Goal: Information Seeking & Learning: Learn about a topic

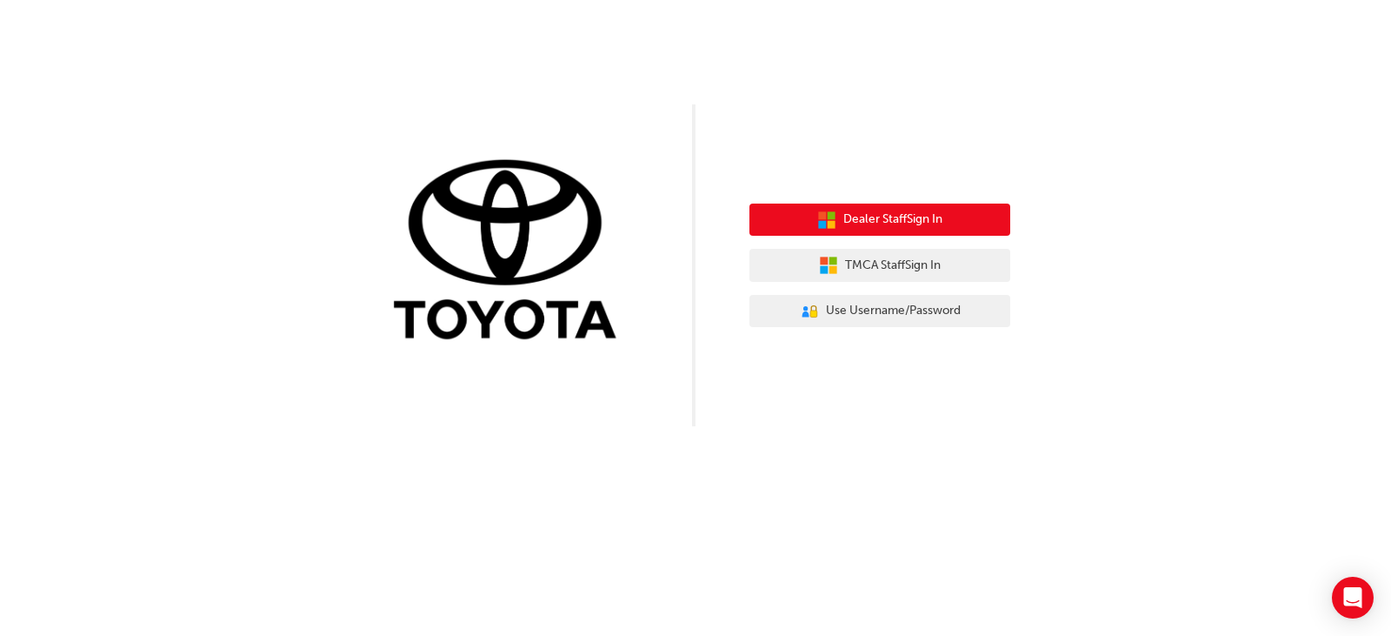
click at [898, 219] on span "Dealer Staff Sign In" at bounding box center [893, 220] width 99 height 20
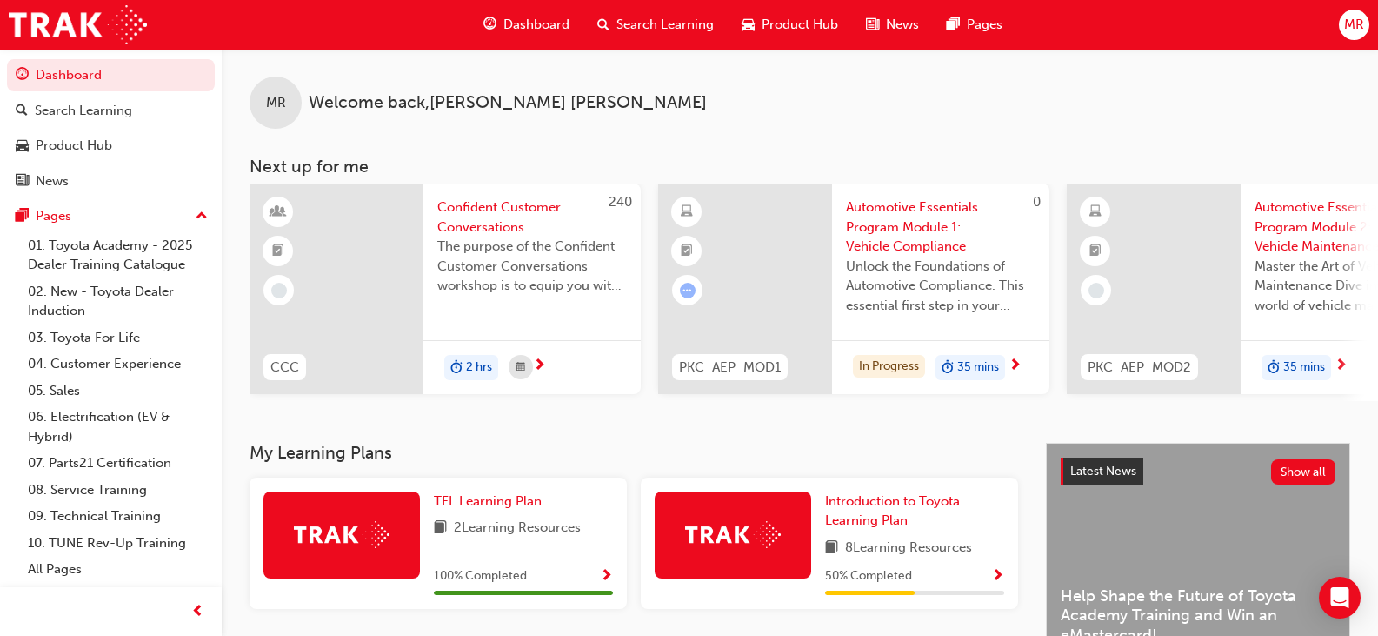
click at [483, 222] on span "Confident Customer Conversations" at bounding box center [532, 216] width 190 height 39
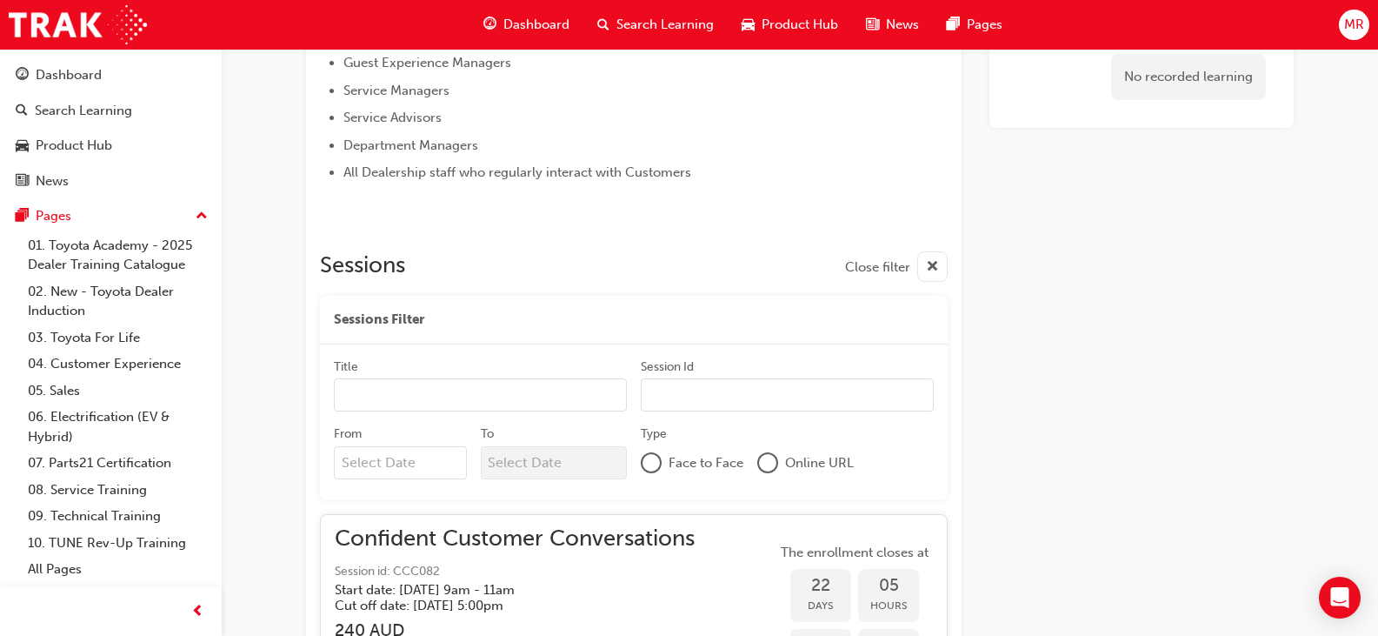
scroll to position [1259, 0]
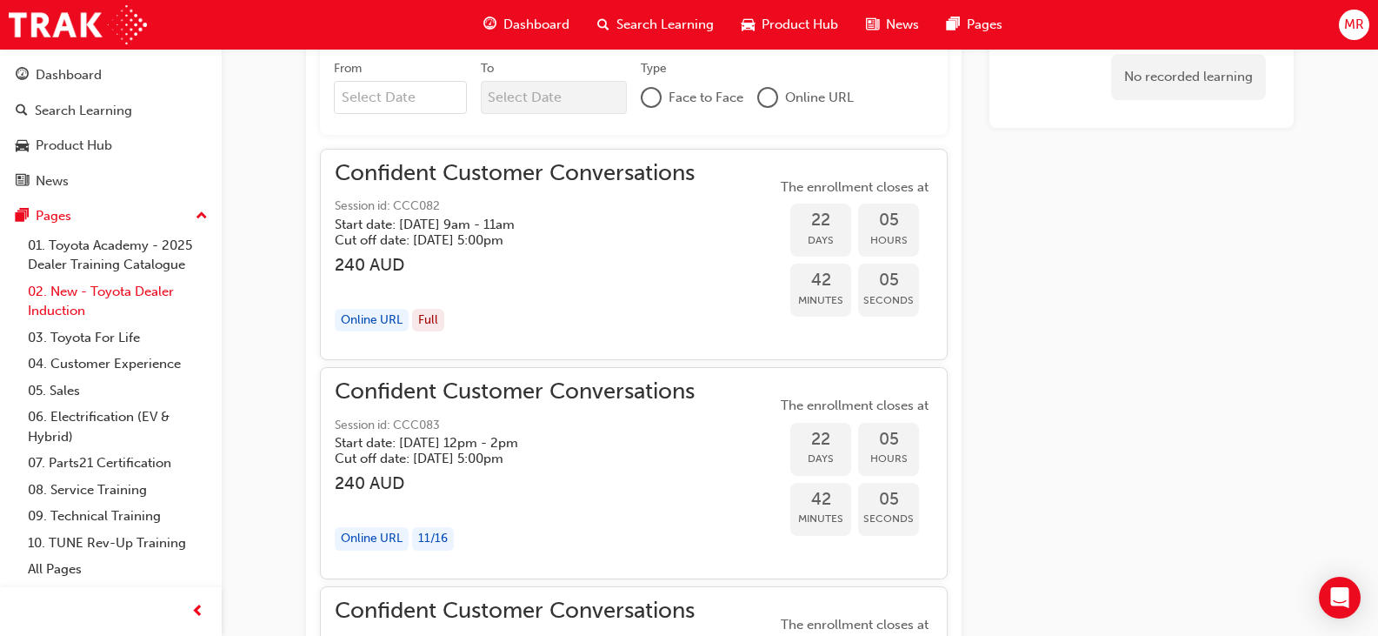
click at [95, 288] on link "02. New - Toyota Dealer Induction" at bounding box center [118, 301] width 194 height 46
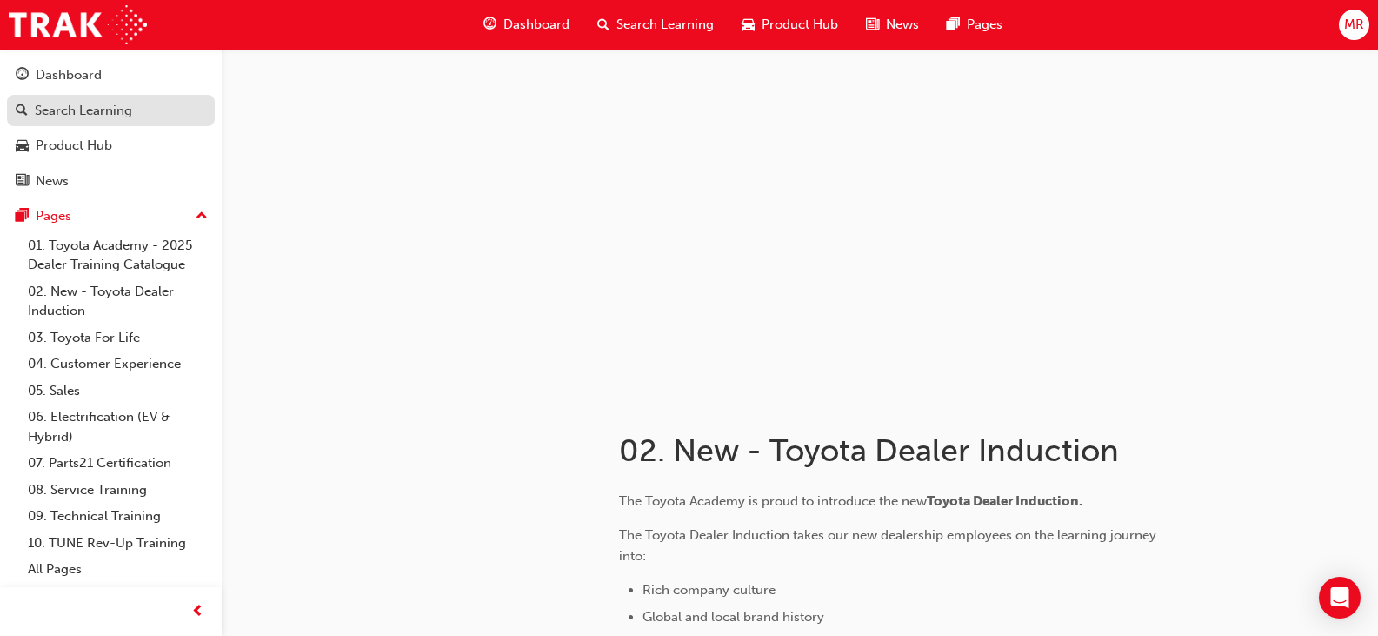
click at [89, 103] on div "Search Learning" at bounding box center [83, 111] width 97 height 20
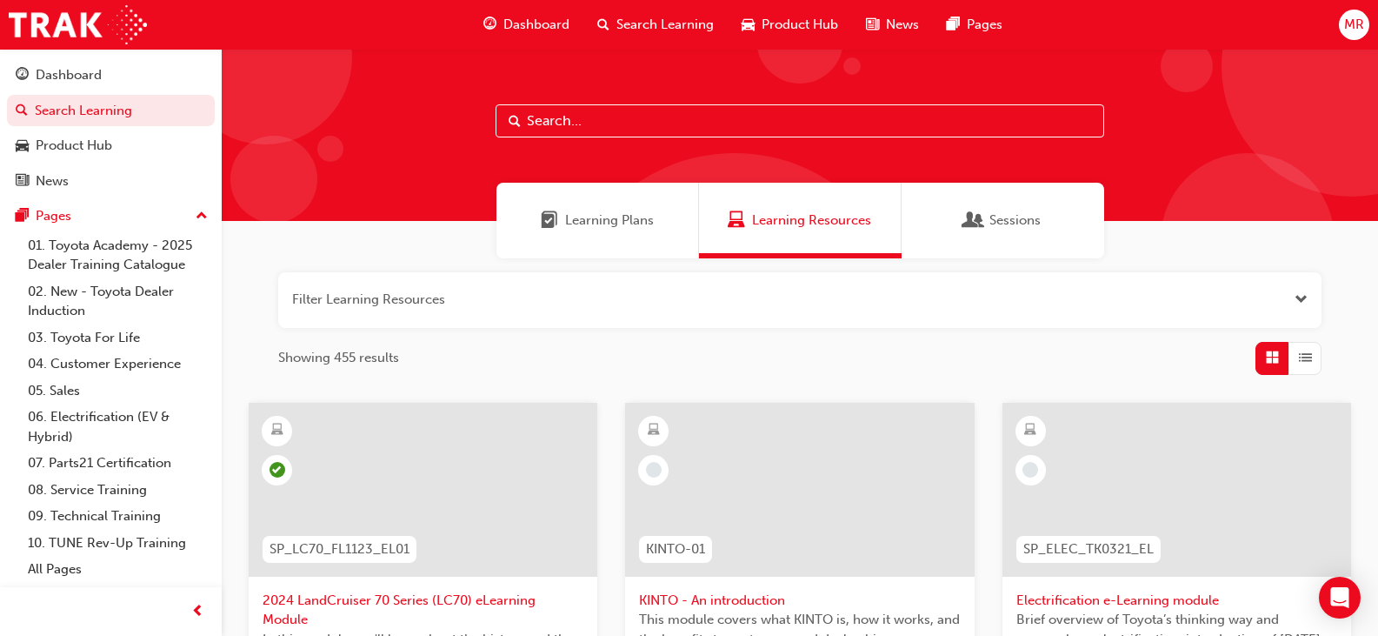
click at [556, 116] on input "text" at bounding box center [800, 120] width 609 height 33
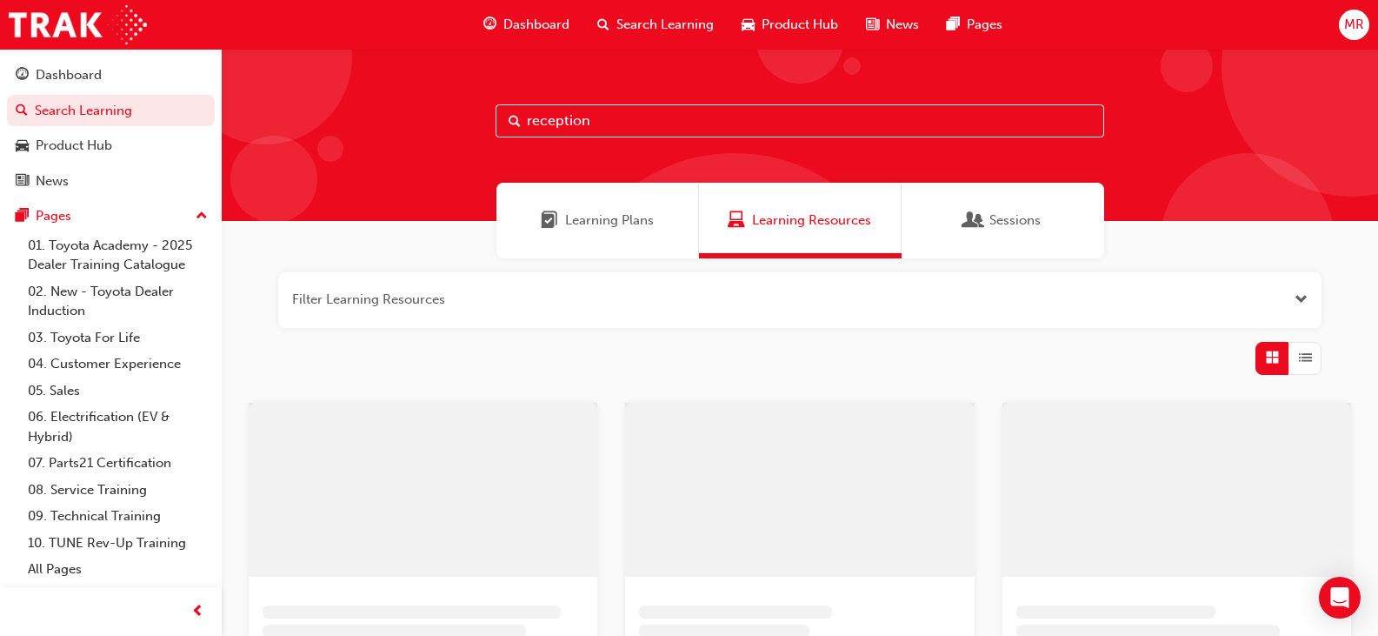
type input "reception"
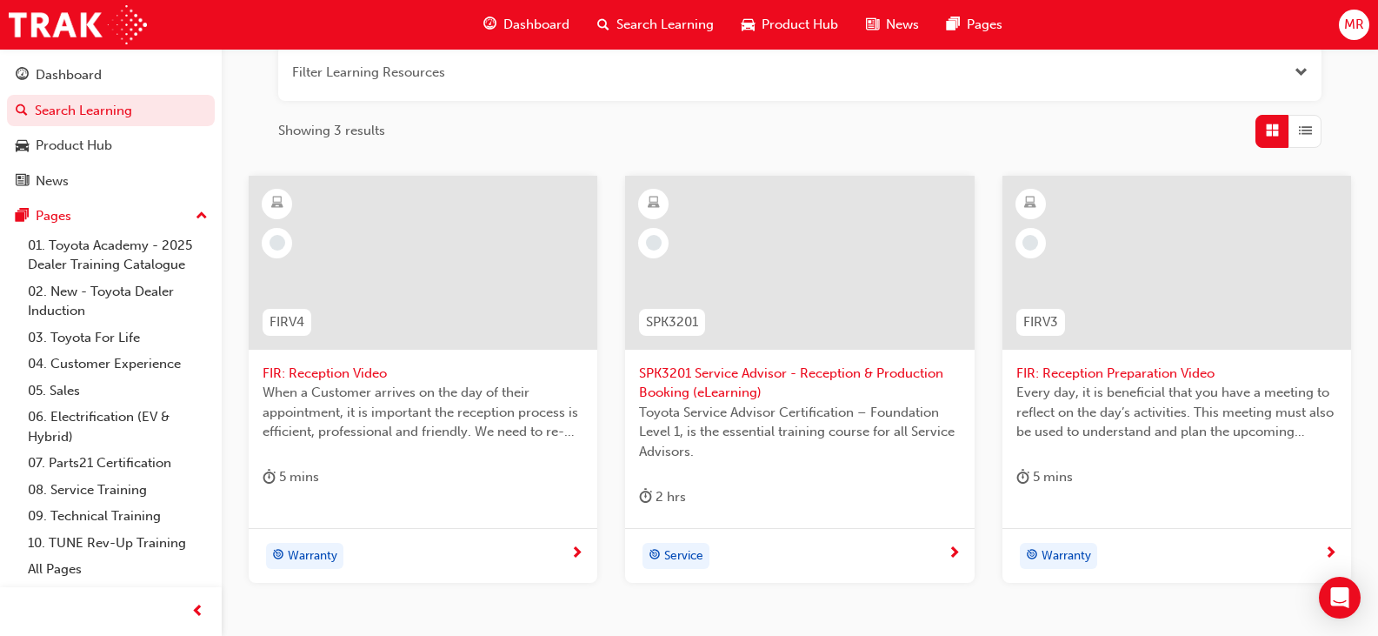
scroll to position [256, 0]
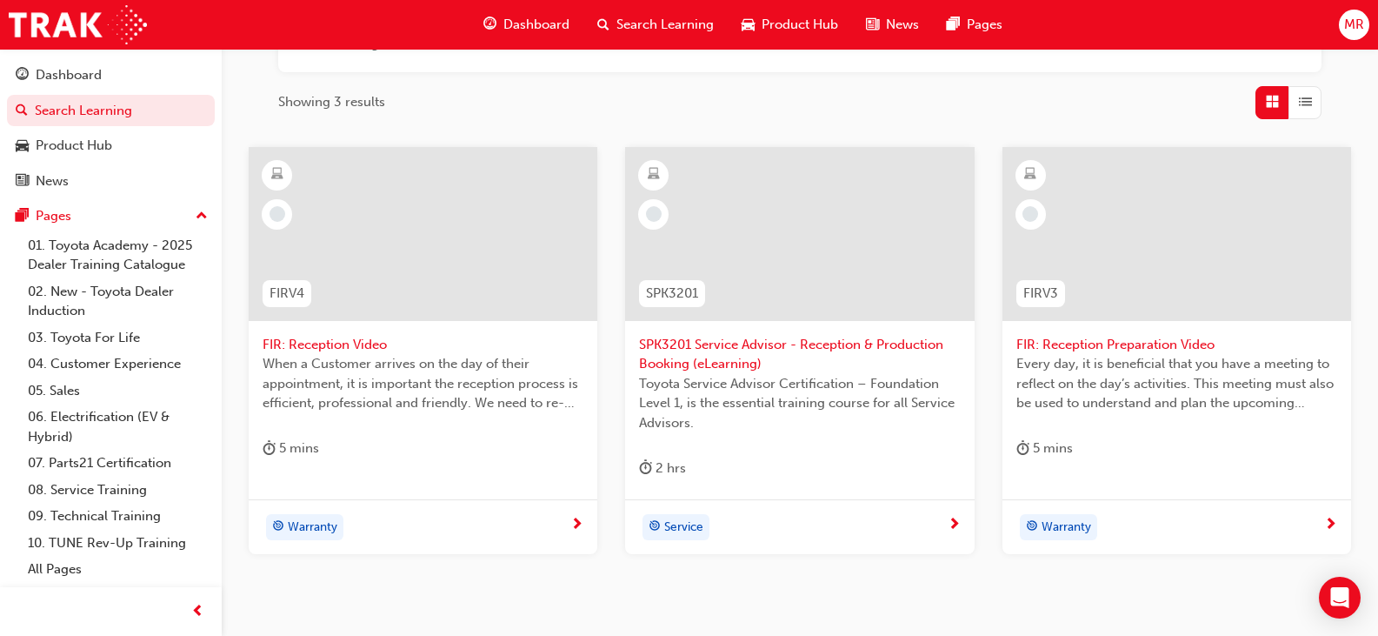
click at [423, 363] on span "When a Customer arrives on the day of their appointment, it is important the re…" at bounding box center [423, 383] width 321 height 59
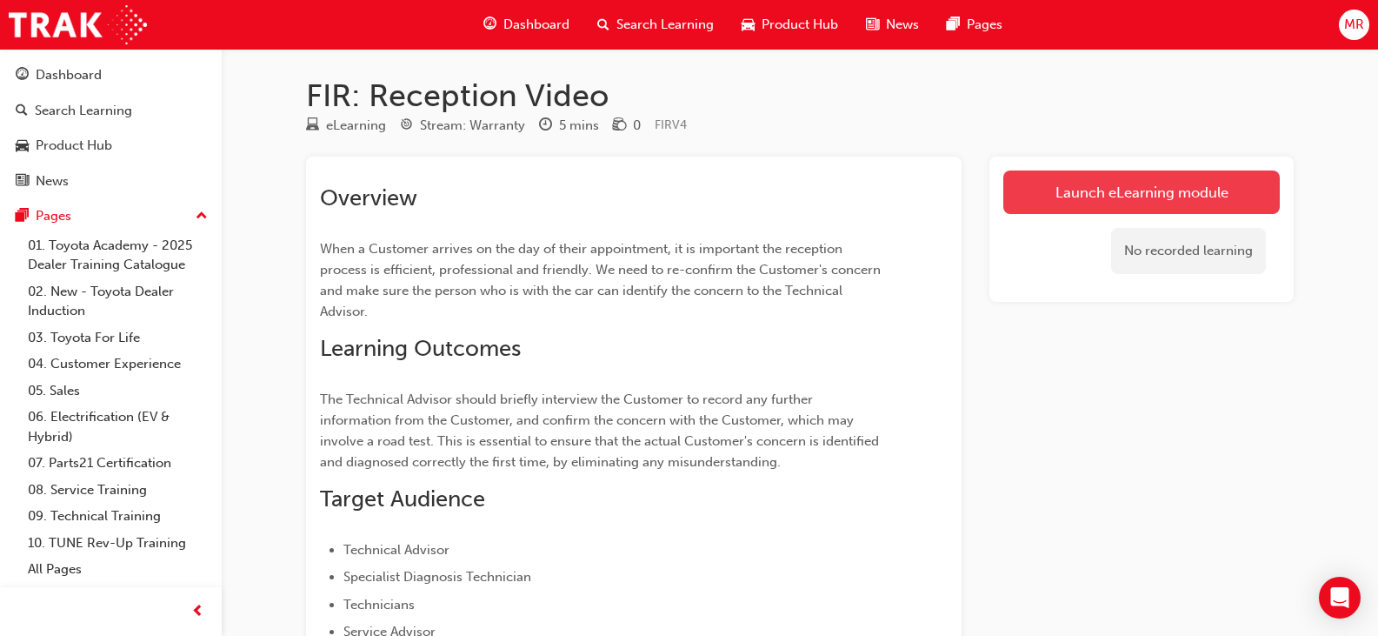
click at [1157, 193] on link "Launch eLearning module" at bounding box center [1142, 191] width 277 height 43
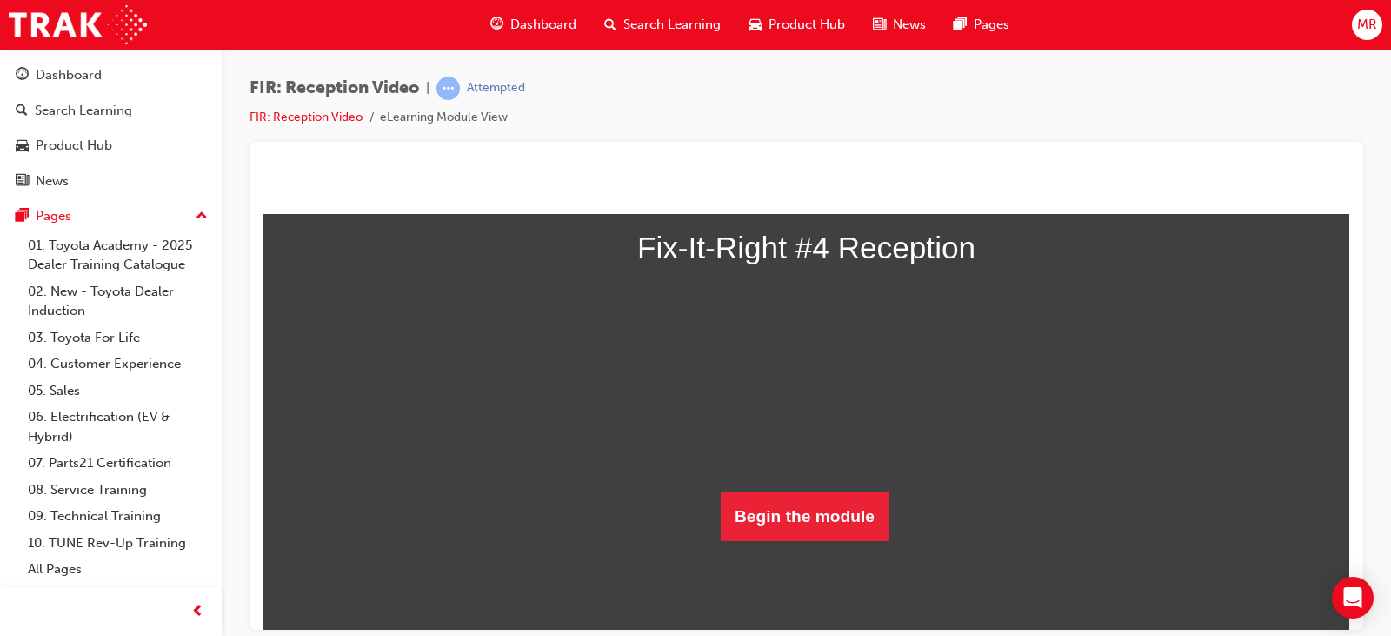
scroll to position [321, 0]
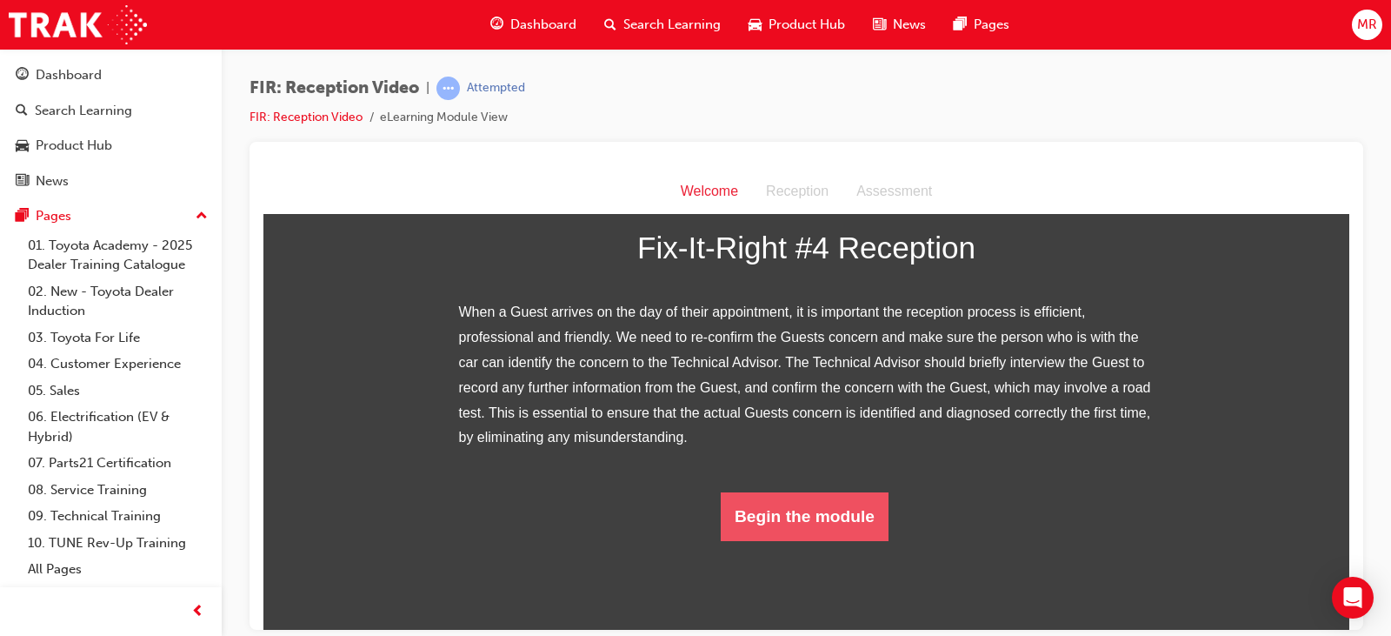
click at [815, 540] on button "Begin the module" at bounding box center [805, 515] width 168 height 49
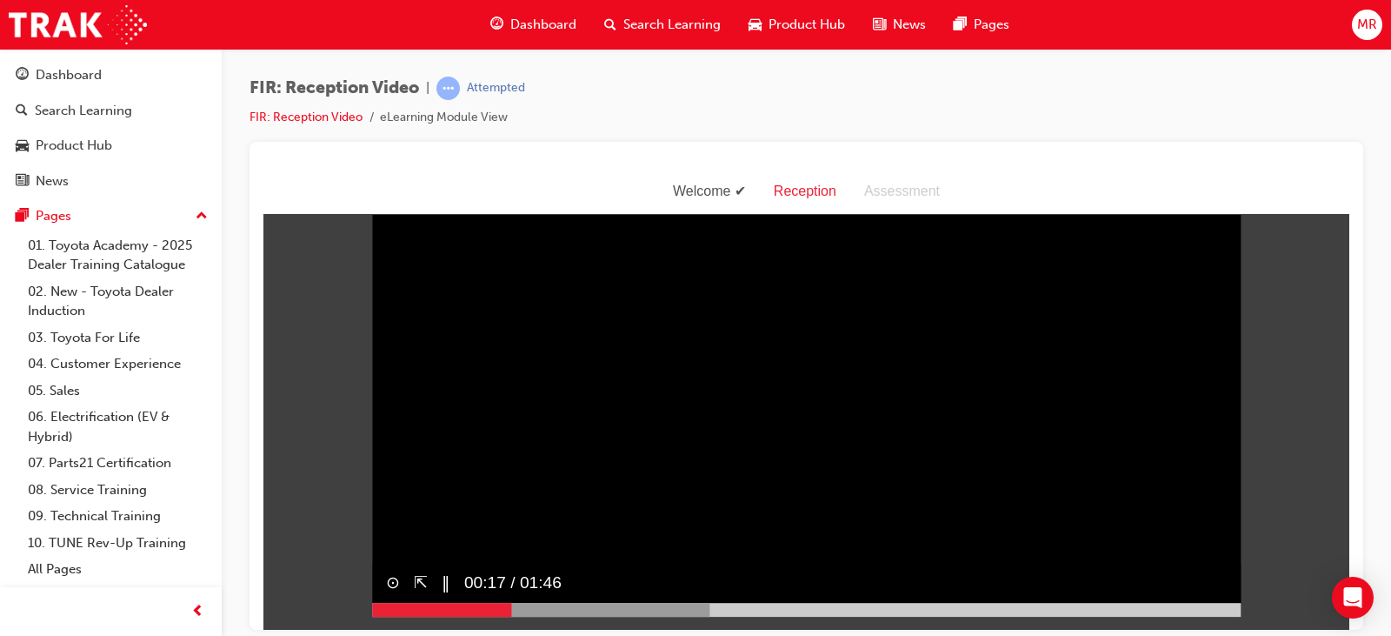
scroll to position [42, 0]
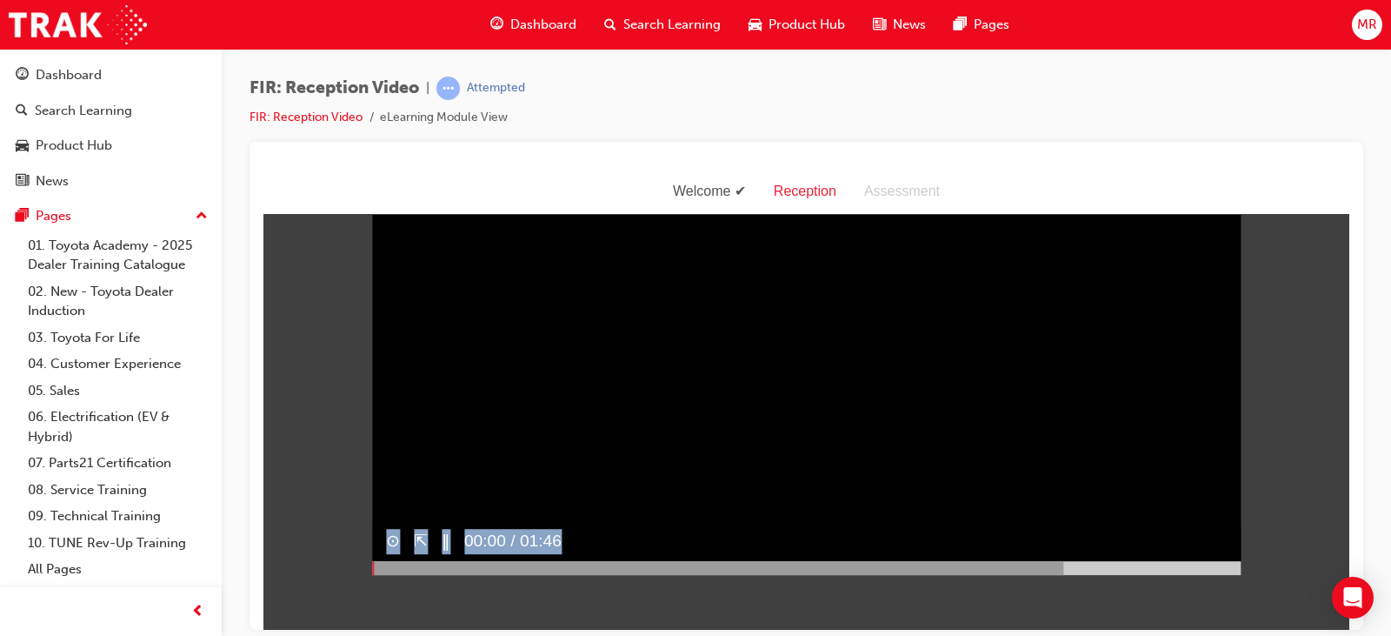
drag, startPoint x: 858, startPoint y: 592, endPoint x: 368, endPoint y: 584, distance: 490.5
click at [372, 575] on div "⊙ ⇱ ‖ 00:00 / 01:46" at bounding box center [806, 548] width 869 height 53
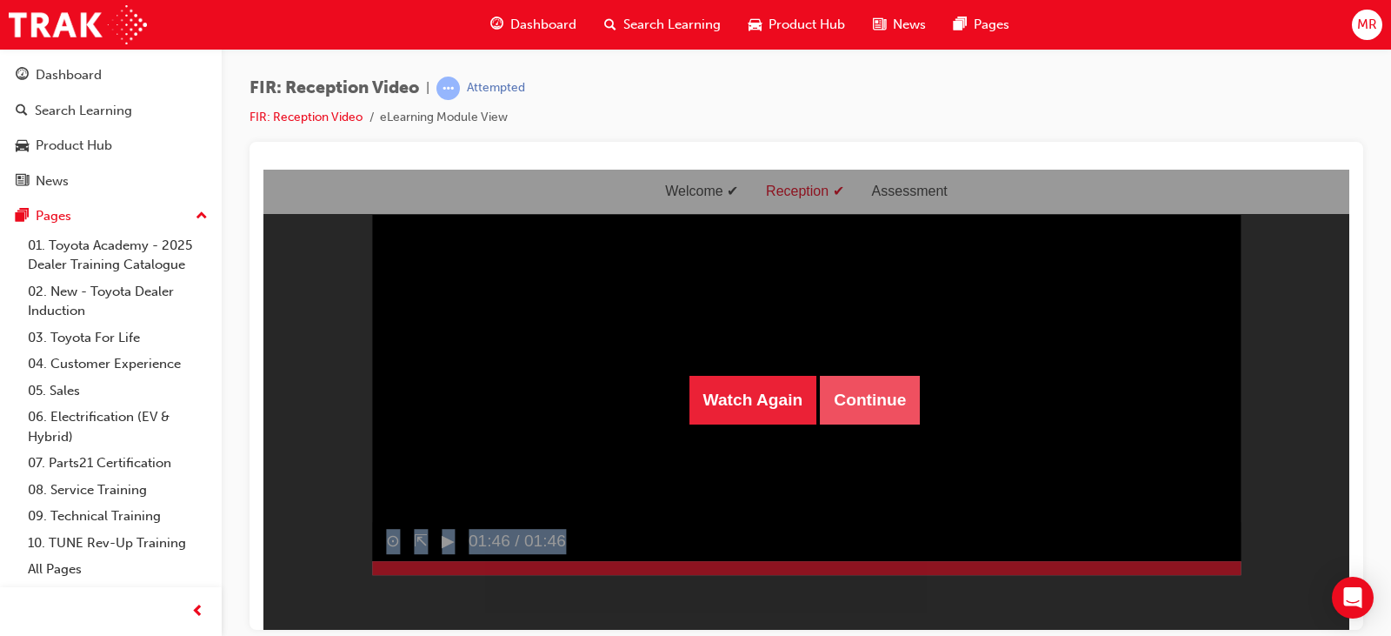
click at [864, 387] on button "Continue" at bounding box center [870, 399] width 100 height 49
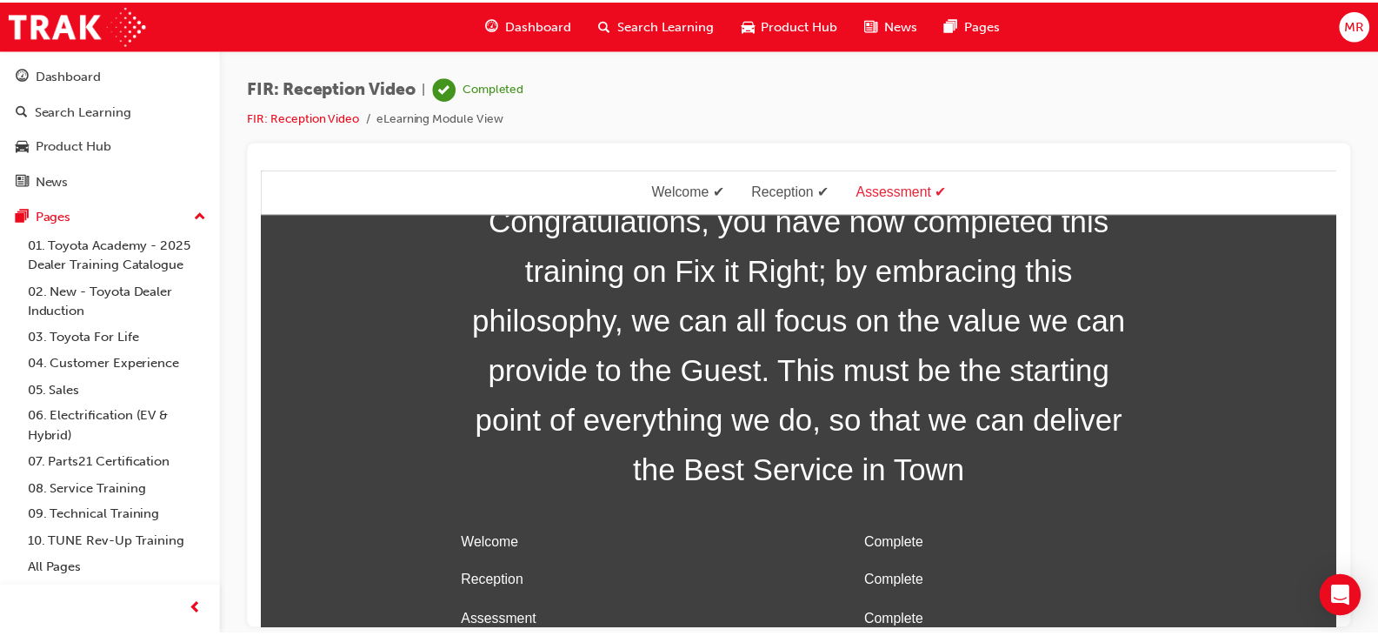
scroll to position [56, 0]
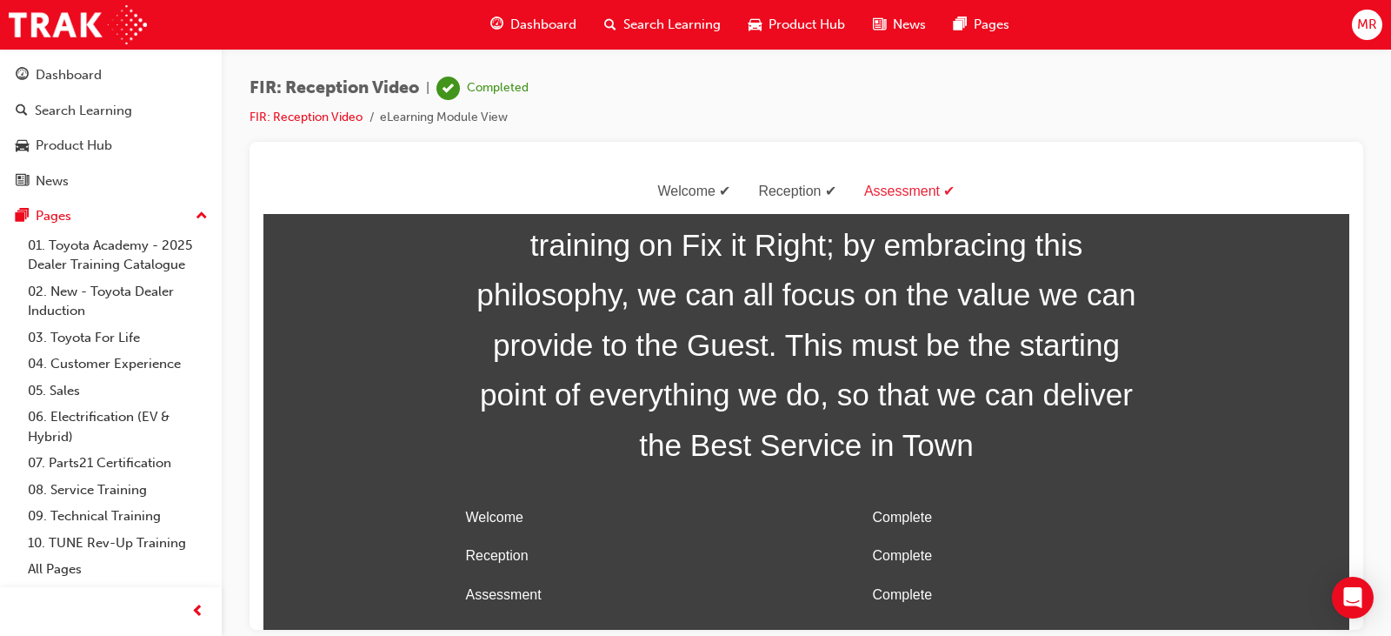
click at [907, 190] on div "Assessment" at bounding box center [909, 190] width 119 height 25
click at [984, 208] on div "Welcome Reception Assessment" at bounding box center [806, 191] width 1086 height 45
click at [492, 588] on td "Assessment" at bounding box center [635, 594] width 352 height 39
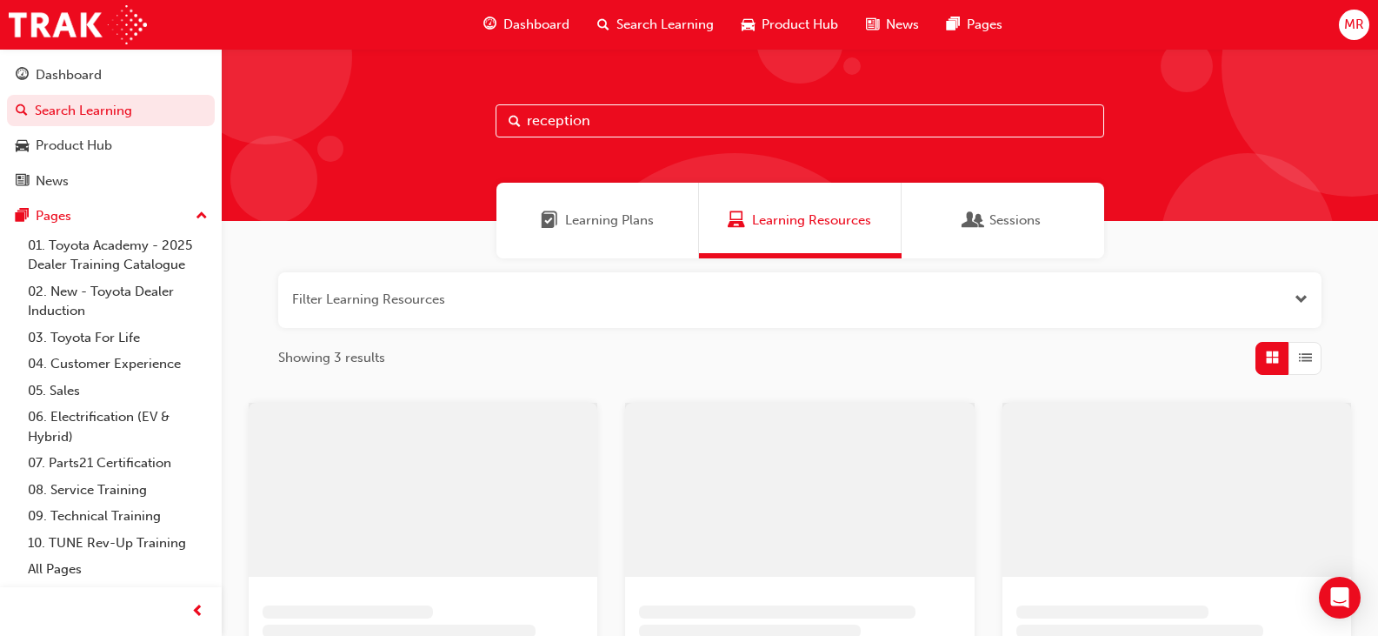
scroll to position [256, 0]
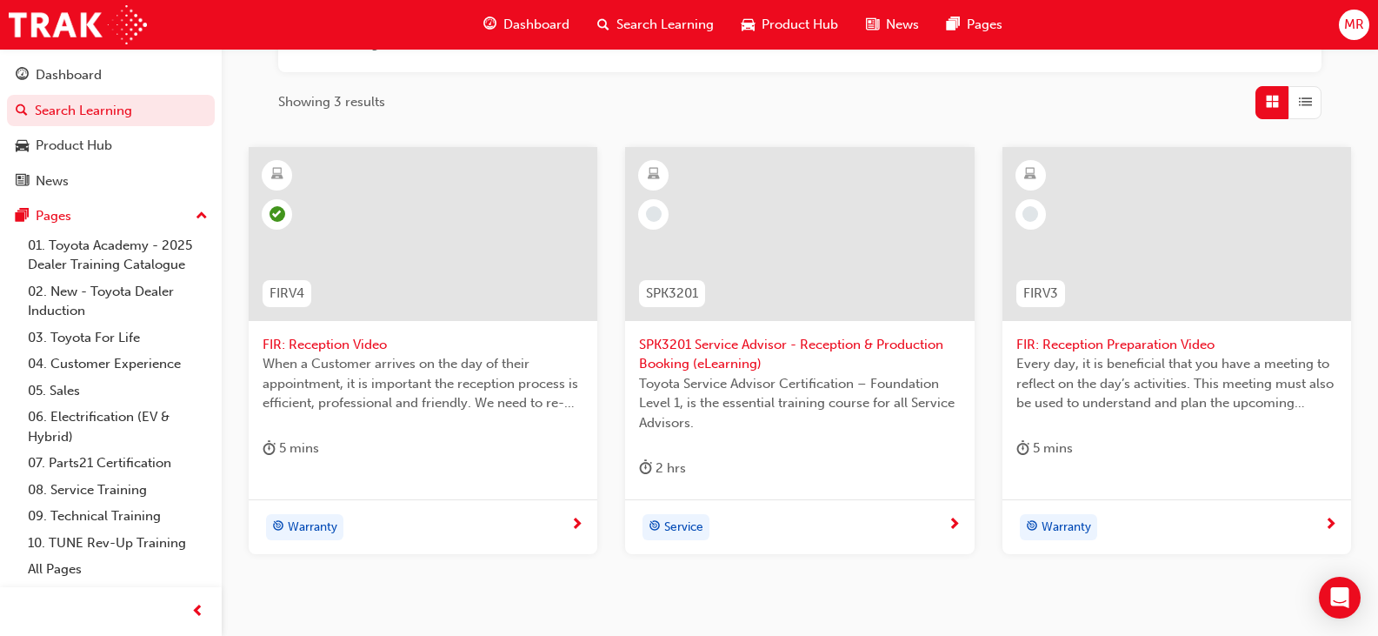
click at [791, 353] on span "SPK3201 Service Advisor - Reception & Production Booking (eLearning)" at bounding box center [799, 354] width 321 height 39
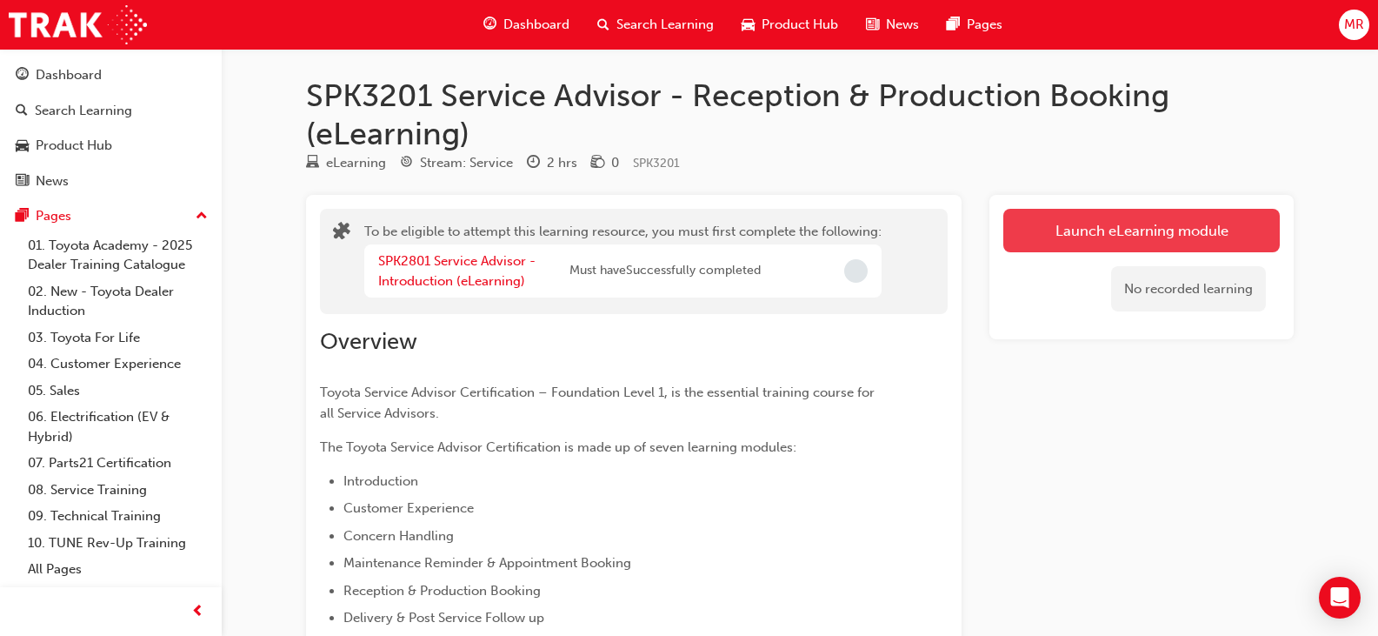
click at [1116, 230] on button "Launch eLearning module" at bounding box center [1142, 230] width 277 height 43
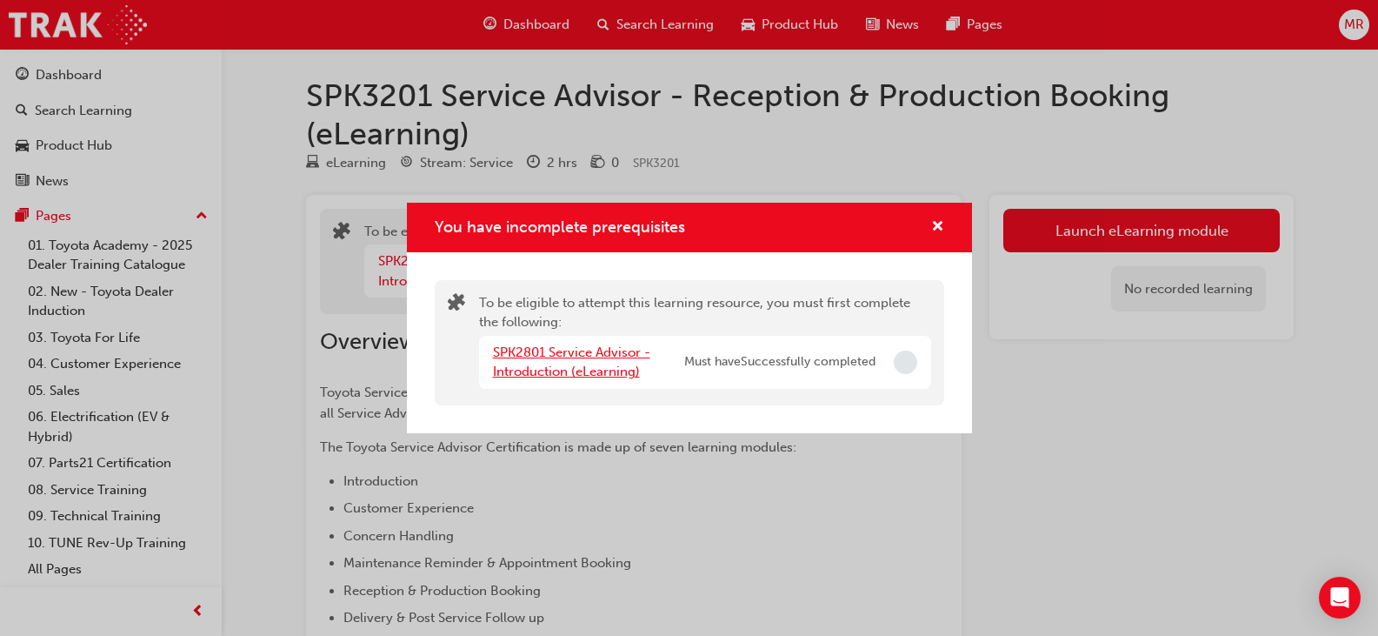
click at [603, 357] on link "SPK2801 Service Advisor - Introduction (eLearning)" at bounding box center [571, 362] width 157 height 36
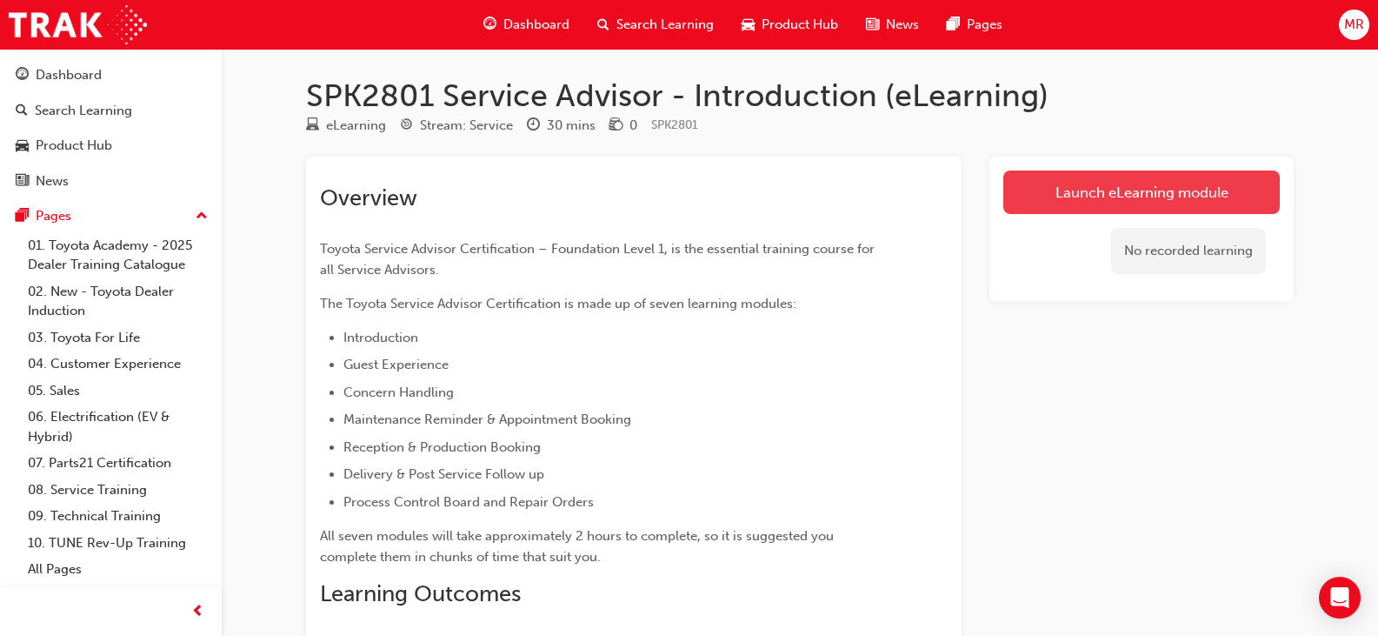
click at [1141, 197] on link "Launch eLearning module" at bounding box center [1142, 191] width 277 height 43
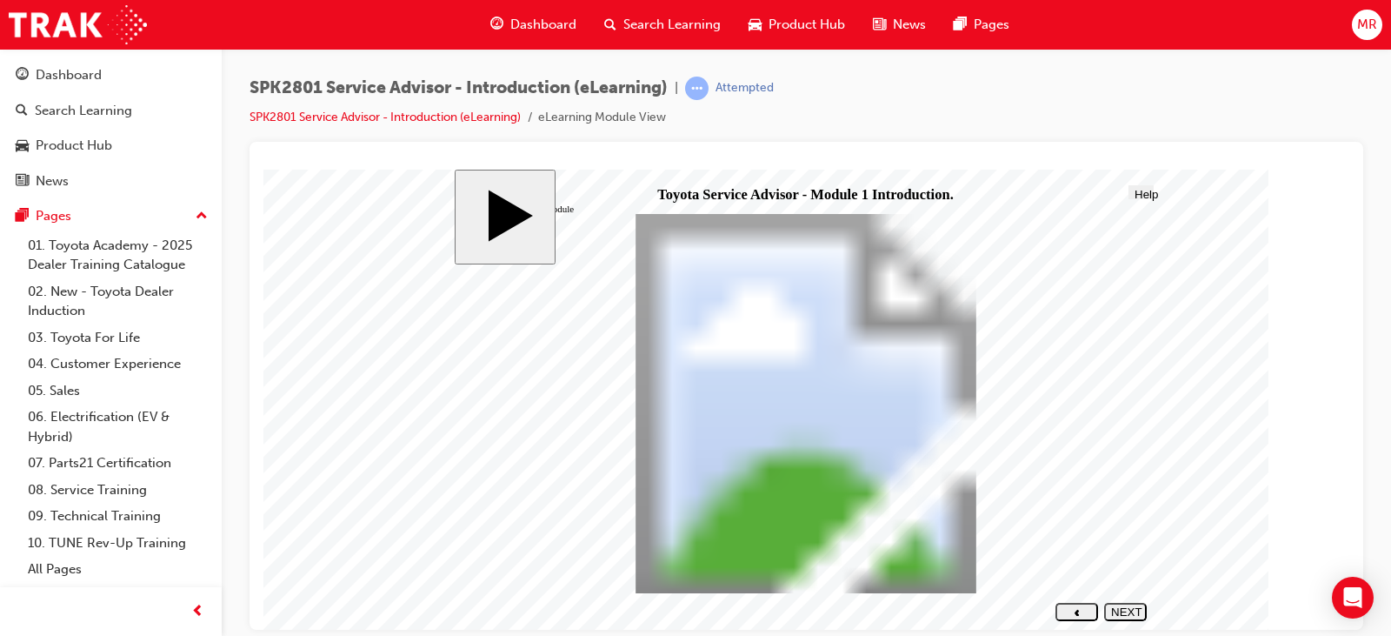
click at [1111, 605] on button "NEXT" at bounding box center [1125, 611] width 43 height 18
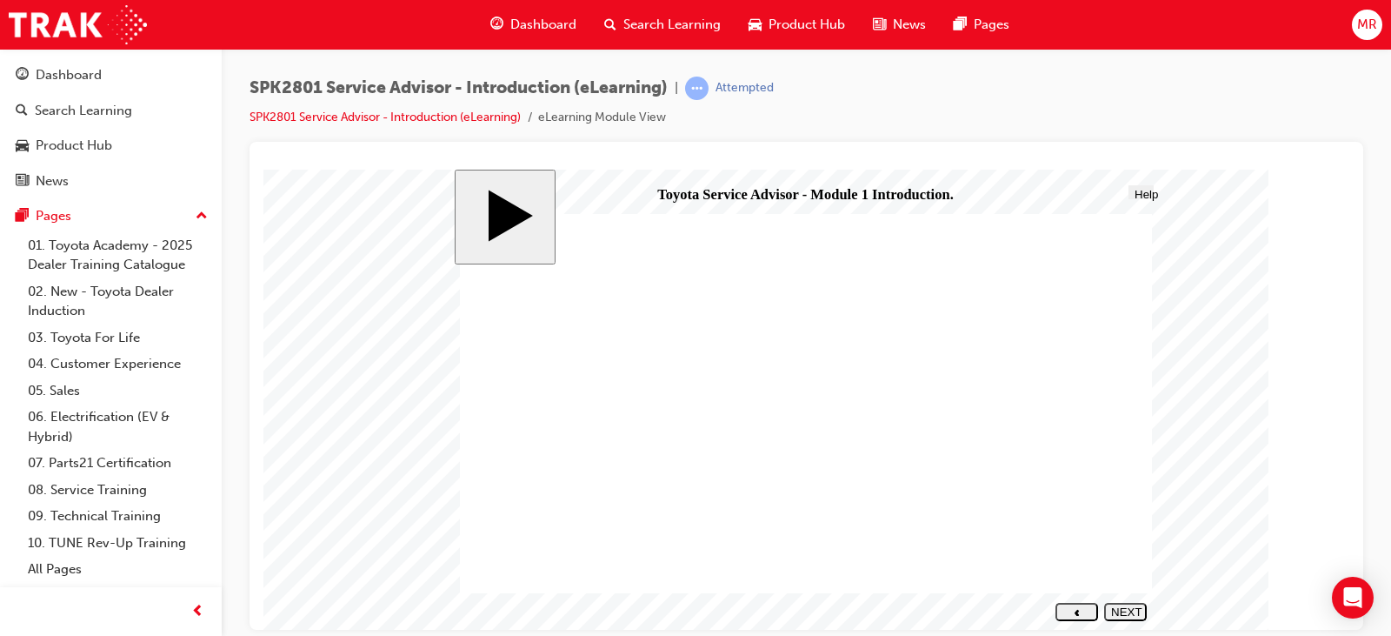
click at [1122, 610] on div "NEXT" at bounding box center [1125, 617] width 29 height 26
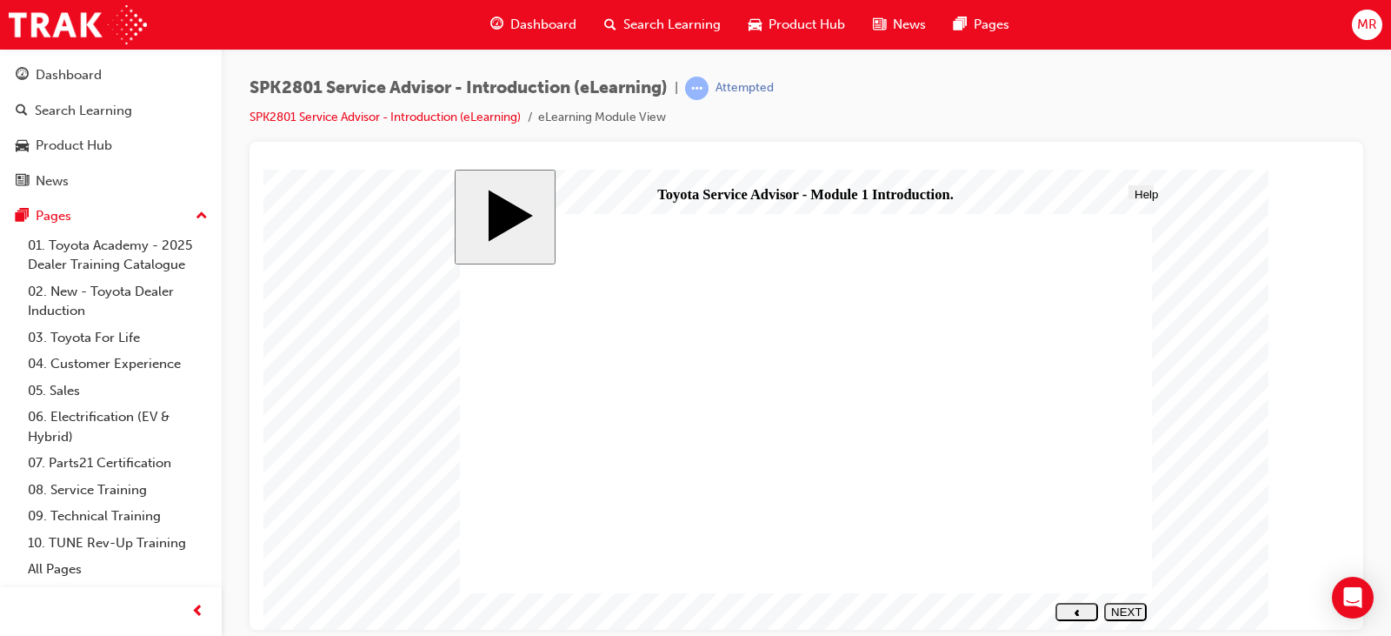
click at [1127, 606] on div "NEXT" at bounding box center [1125, 617] width 29 height 26
click at [1126, 604] on button "NEXT" at bounding box center [1125, 611] width 43 height 18
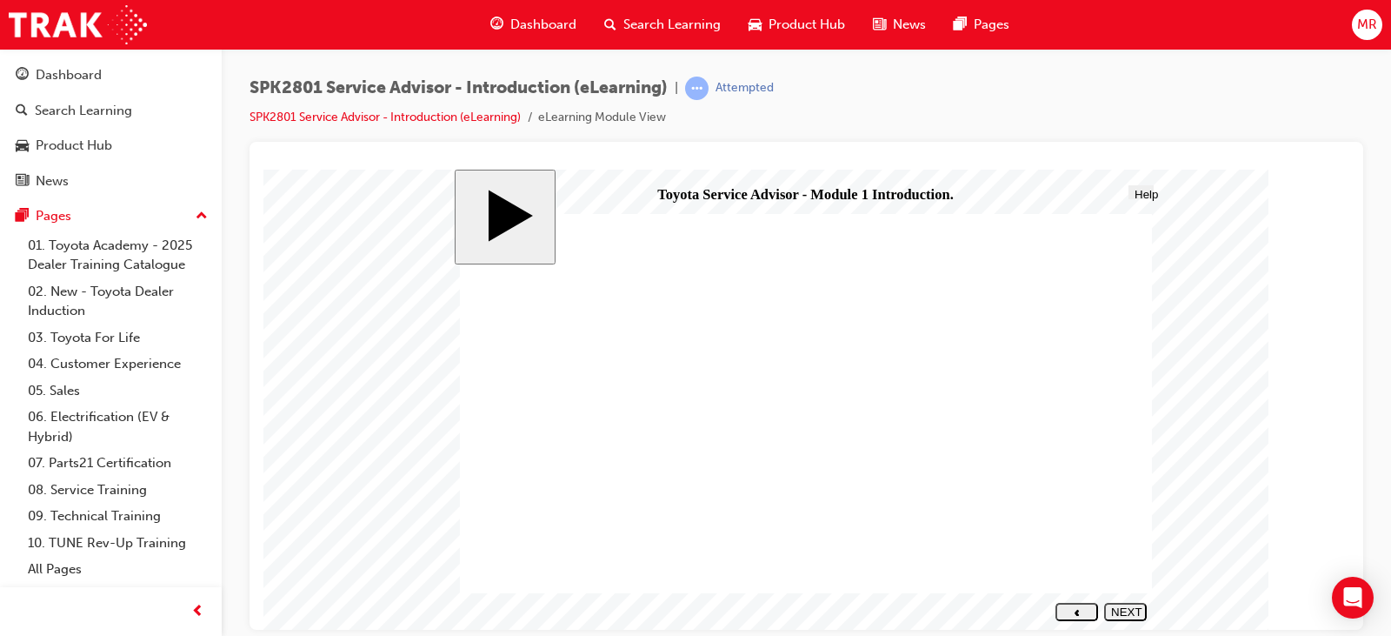
click at [1129, 621] on icon "next" at bounding box center [1126, 624] width 5 height 7
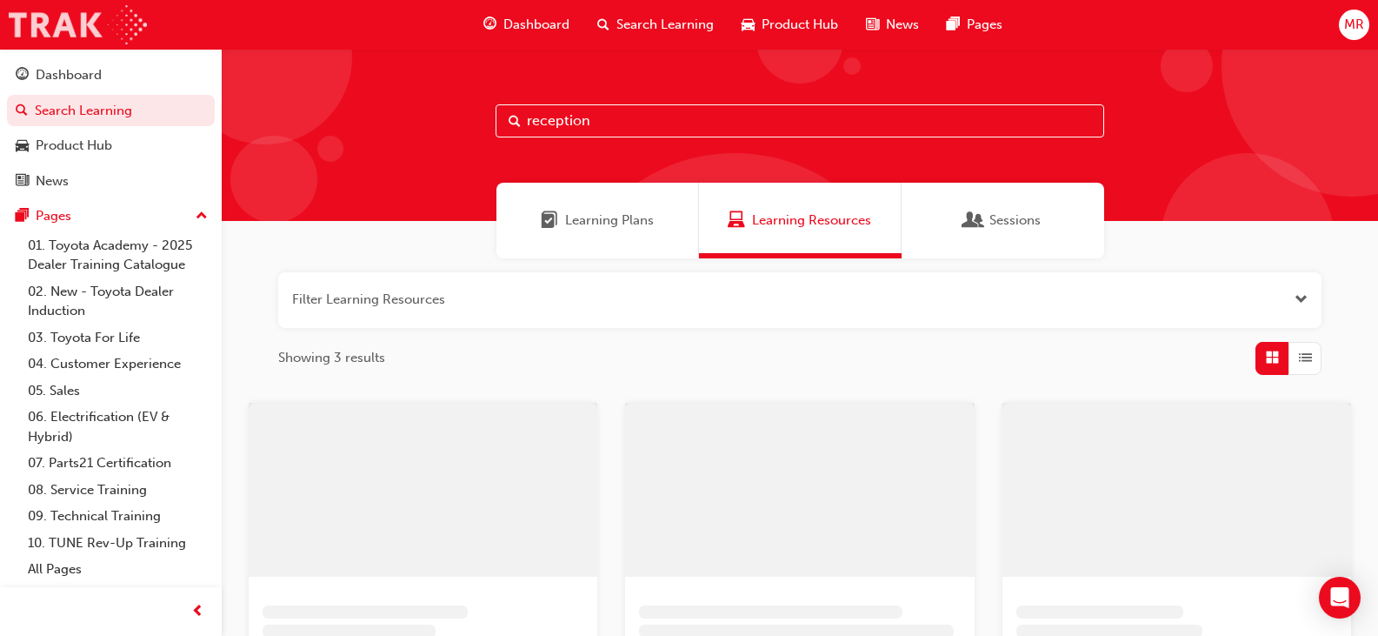
scroll to position [256, 0]
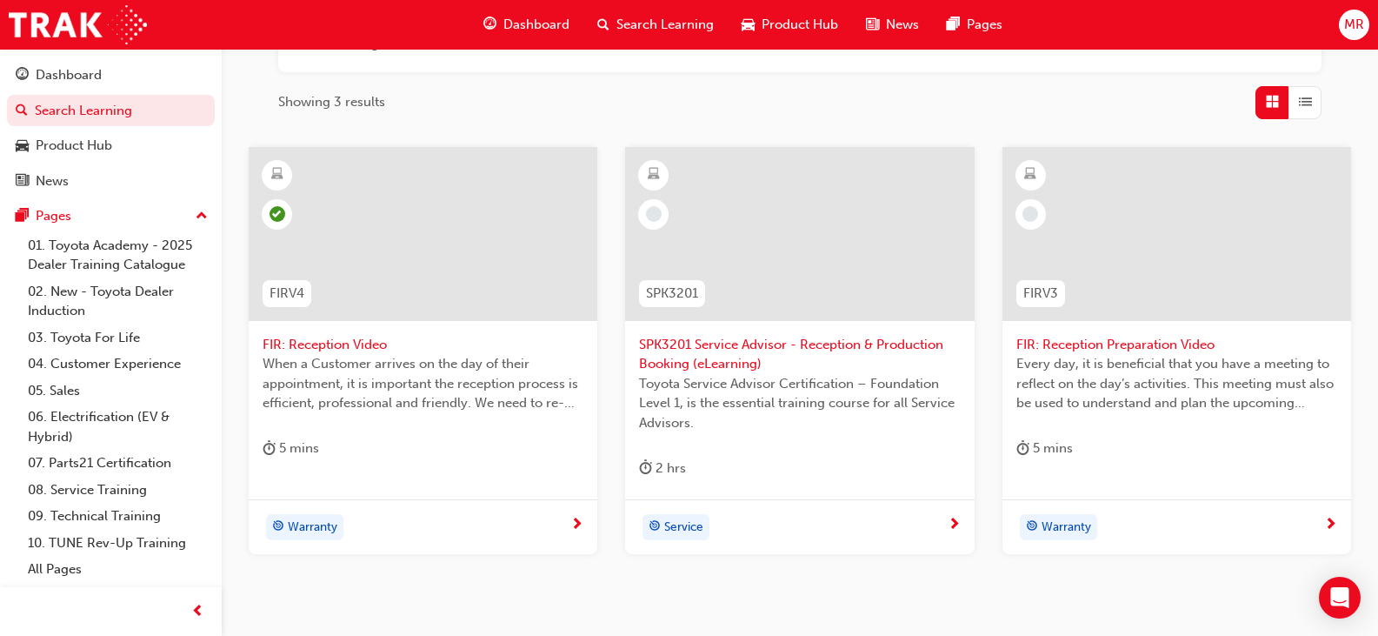
click at [1097, 344] on span "FIR: Reception Preparation Video" at bounding box center [1177, 345] width 321 height 20
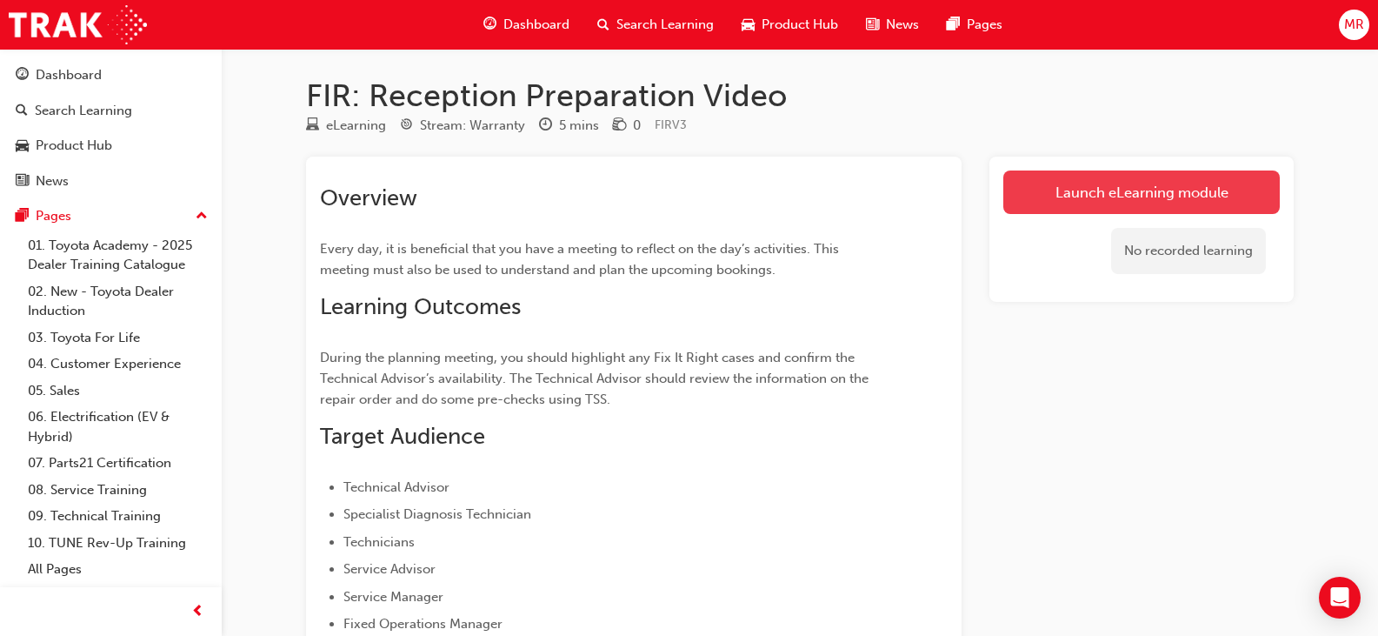
click at [1080, 191] on link "Launch eLearning module" at bounding box center [1142, 191] width 277 height 43
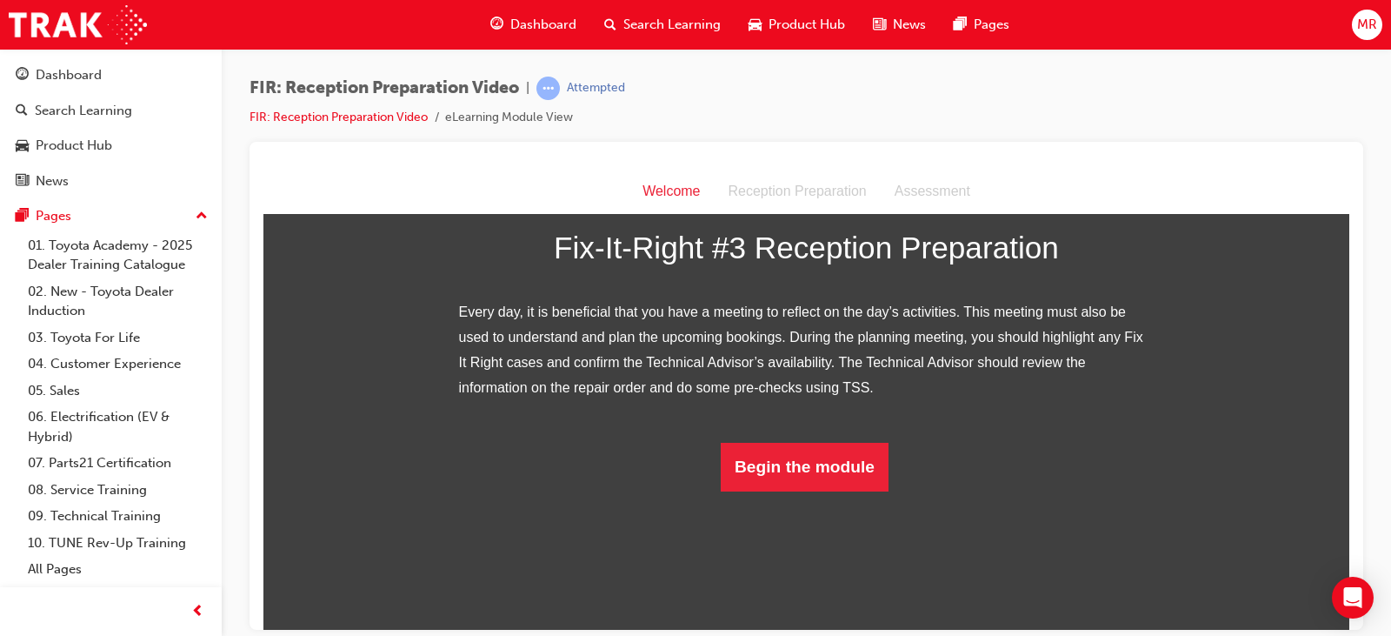
scroll to position [270, 0]
click at [800, 490] on button "Begin the module" at bounding box center [805, 466] width 168 height 49
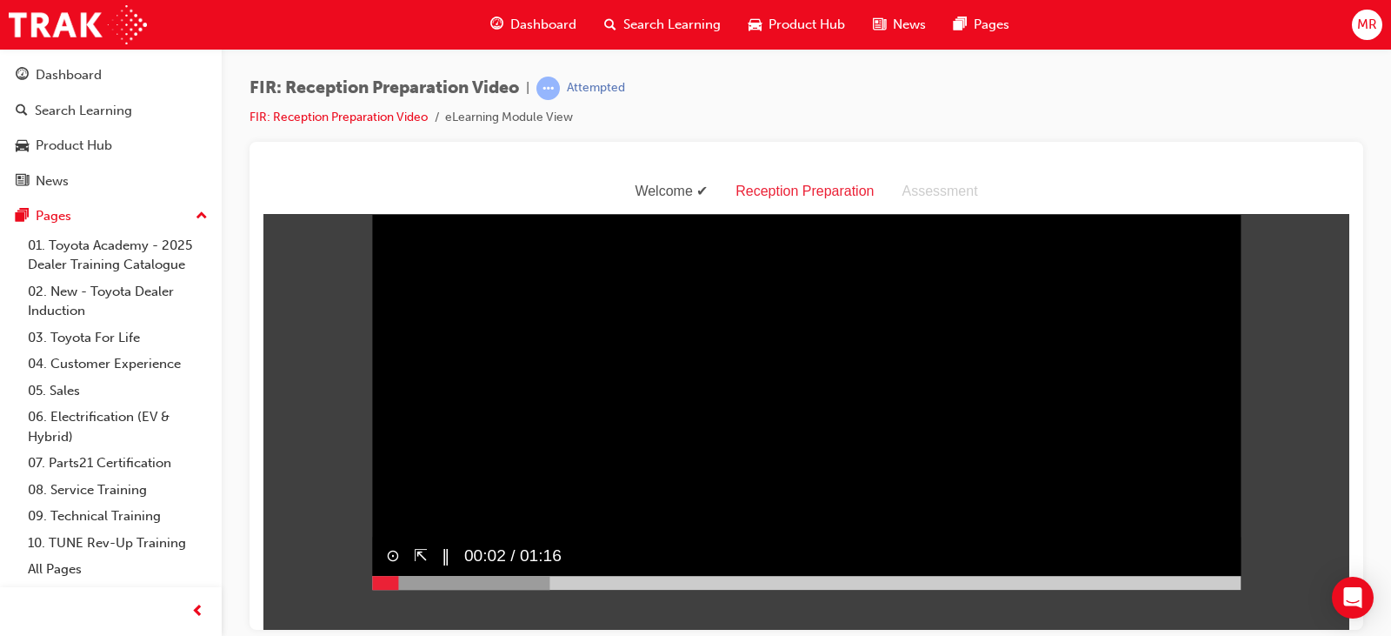
scroll to position [42, 0]
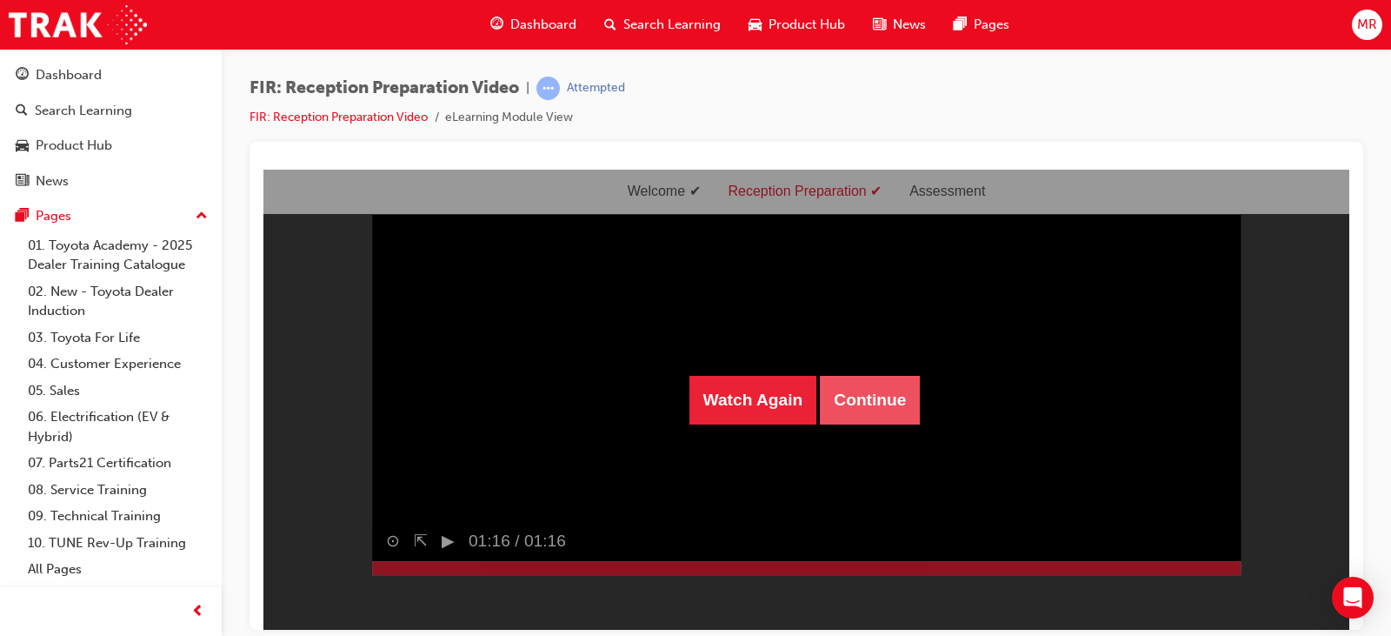
click at [862, 395] on button "Continue" at bounding box center [870, 399] width 100 height 49
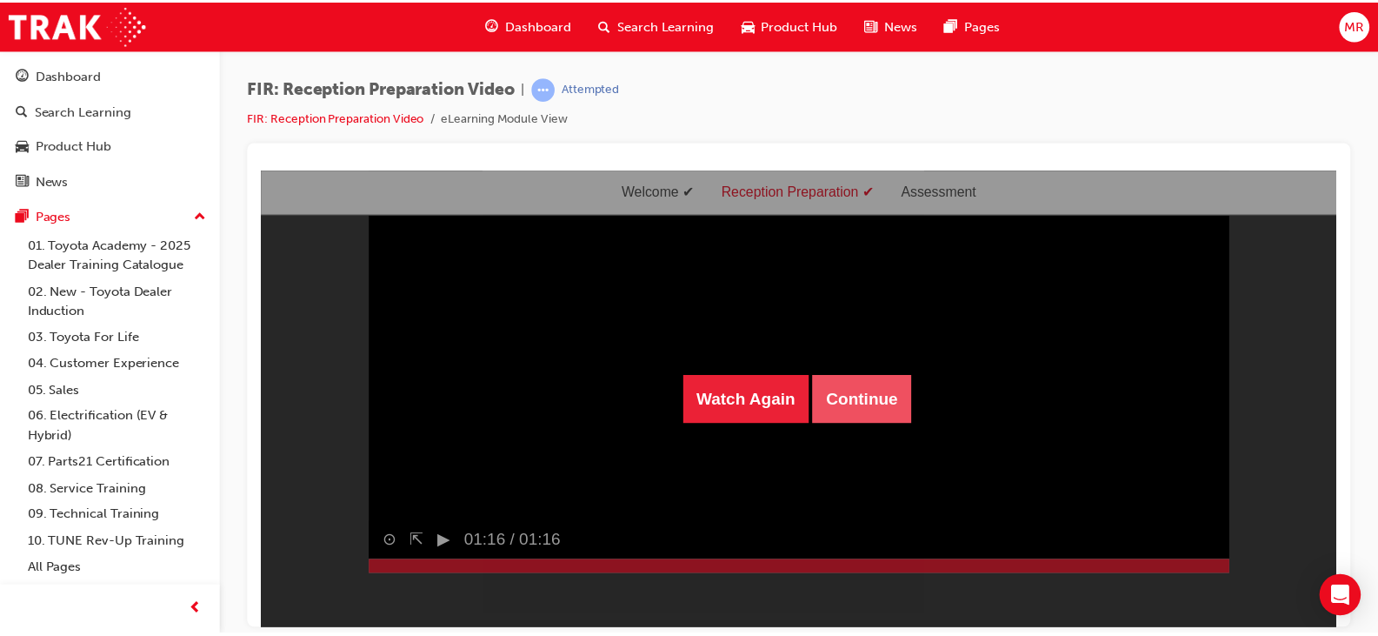
scroll to position [56, 0]
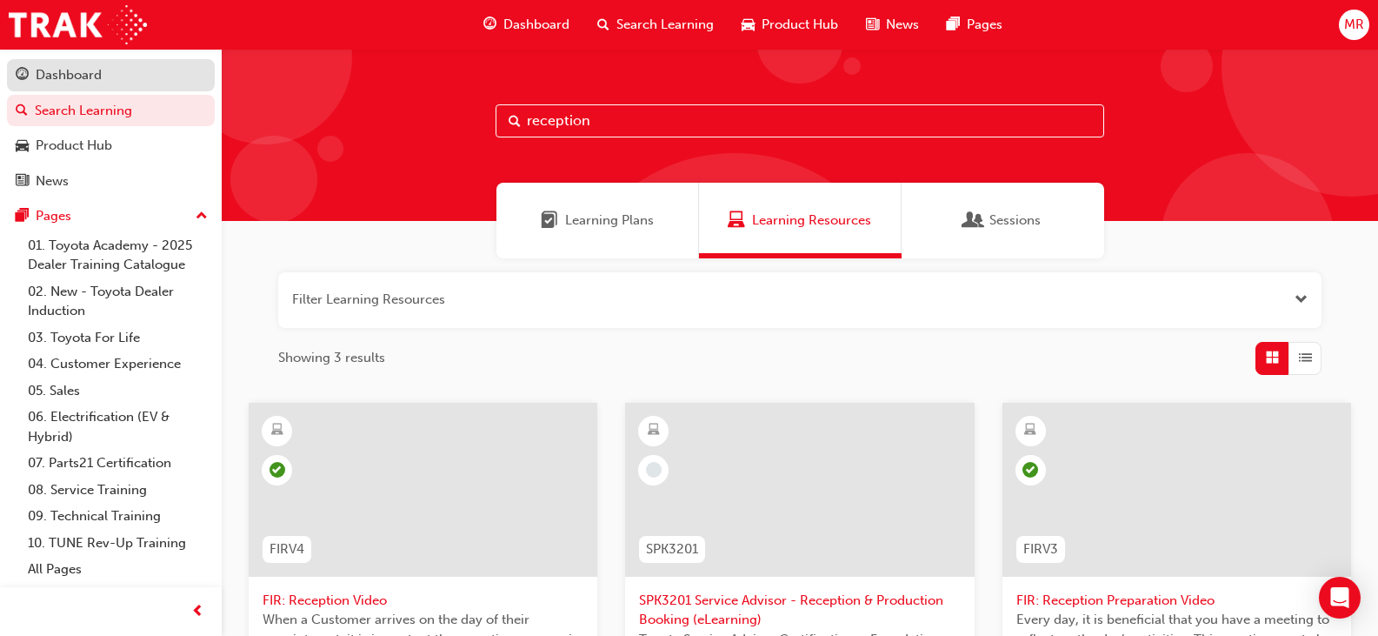
click at [63, 75] on div "Dashboard" at bounding box center [69, 75] width 66 height 20
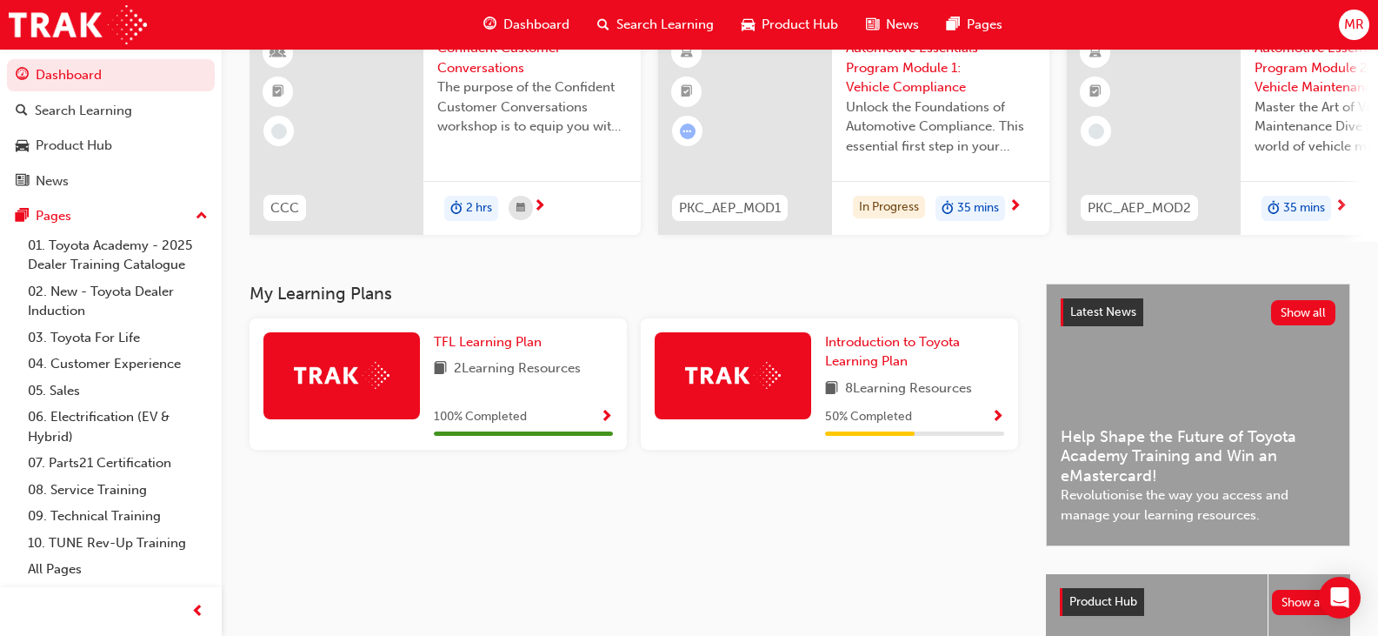
scroll to position [174, 0]
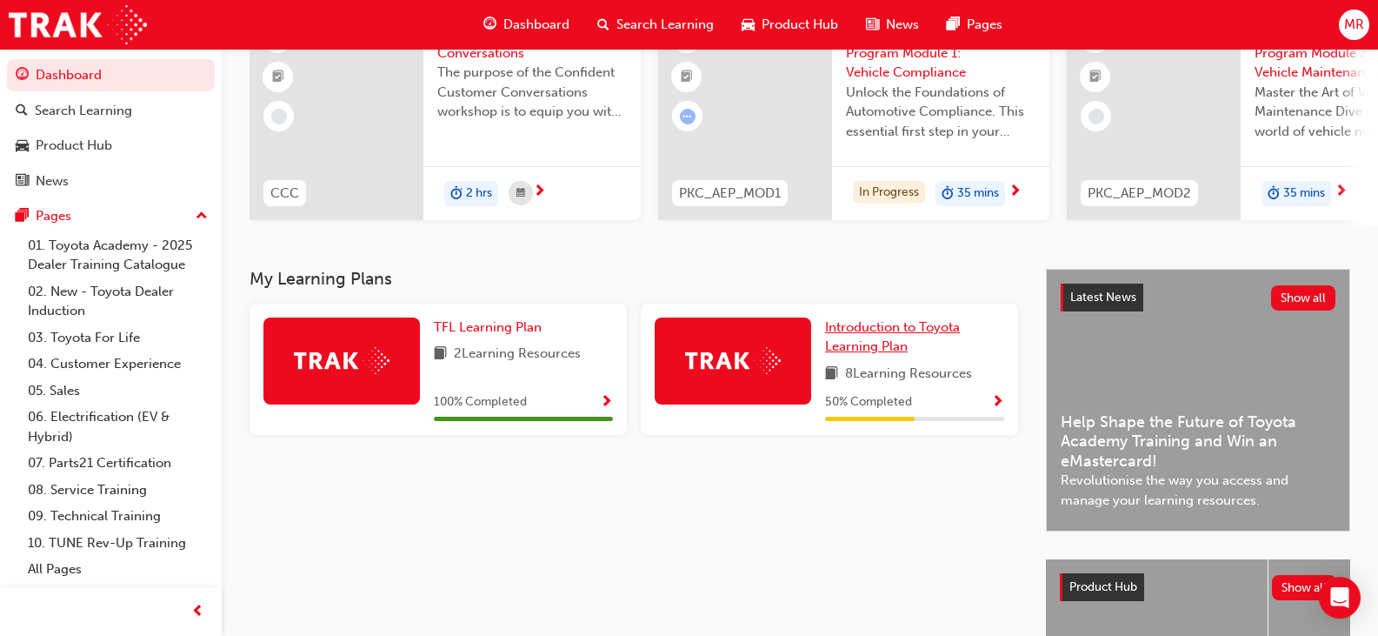
click at [870, 338] on span "Introduction to Toyota Learning Plan" at bounding box center [892, 337] width 135 height 36
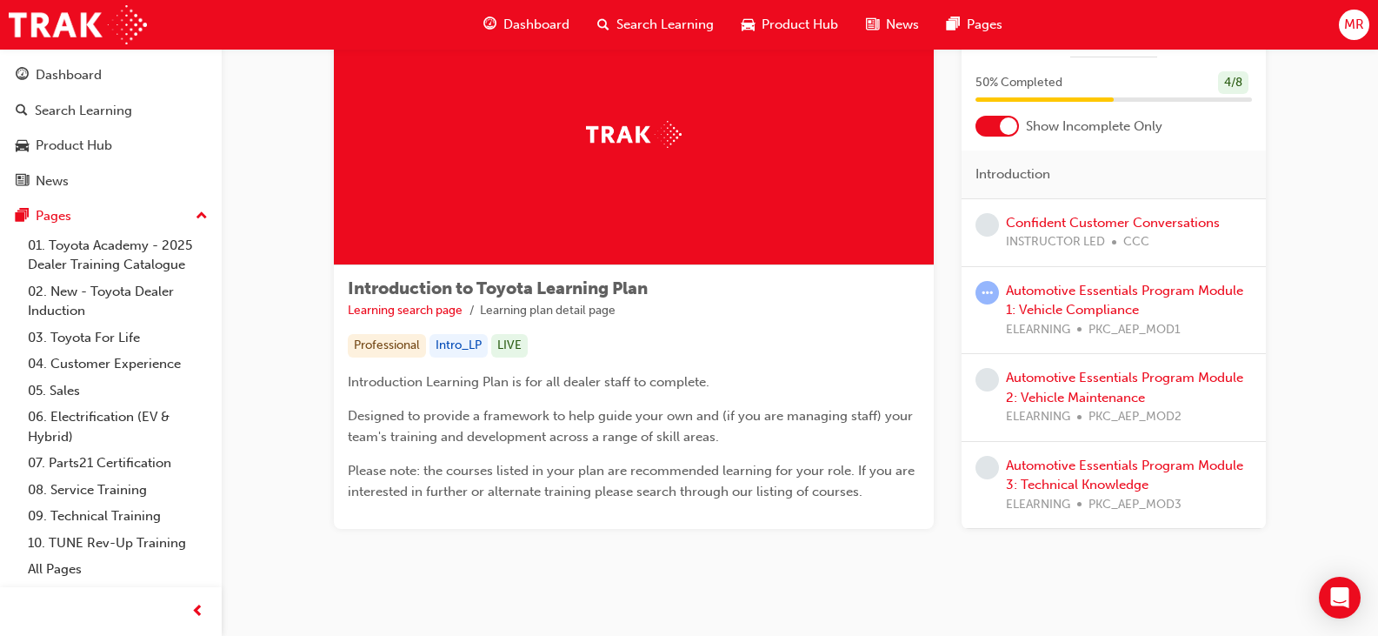
scroll to position [87, 0]
click at [1031, 221] on link "Confident Customer Conversations" at bounding box center [1113, 221] width 214 height 16
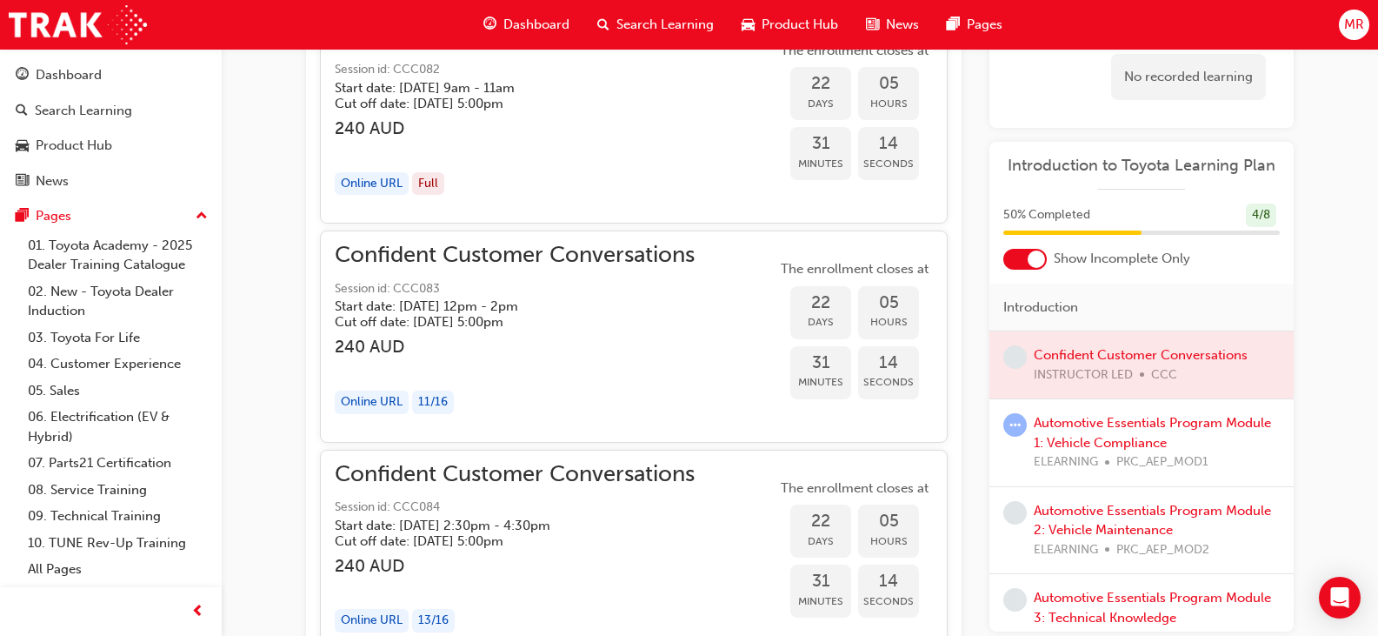
scroll to position [1408, 0]
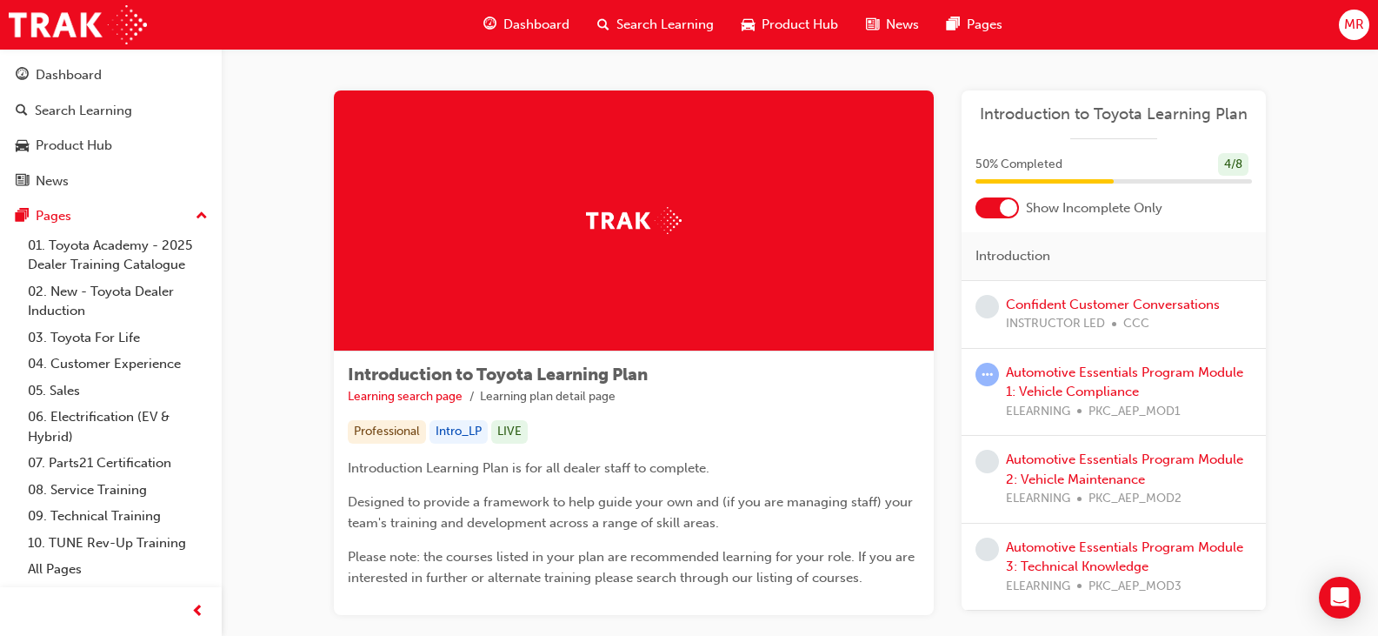
click at [690, 17] on span "Search Learning" at bounding box center [665, 25] width 97 height 20
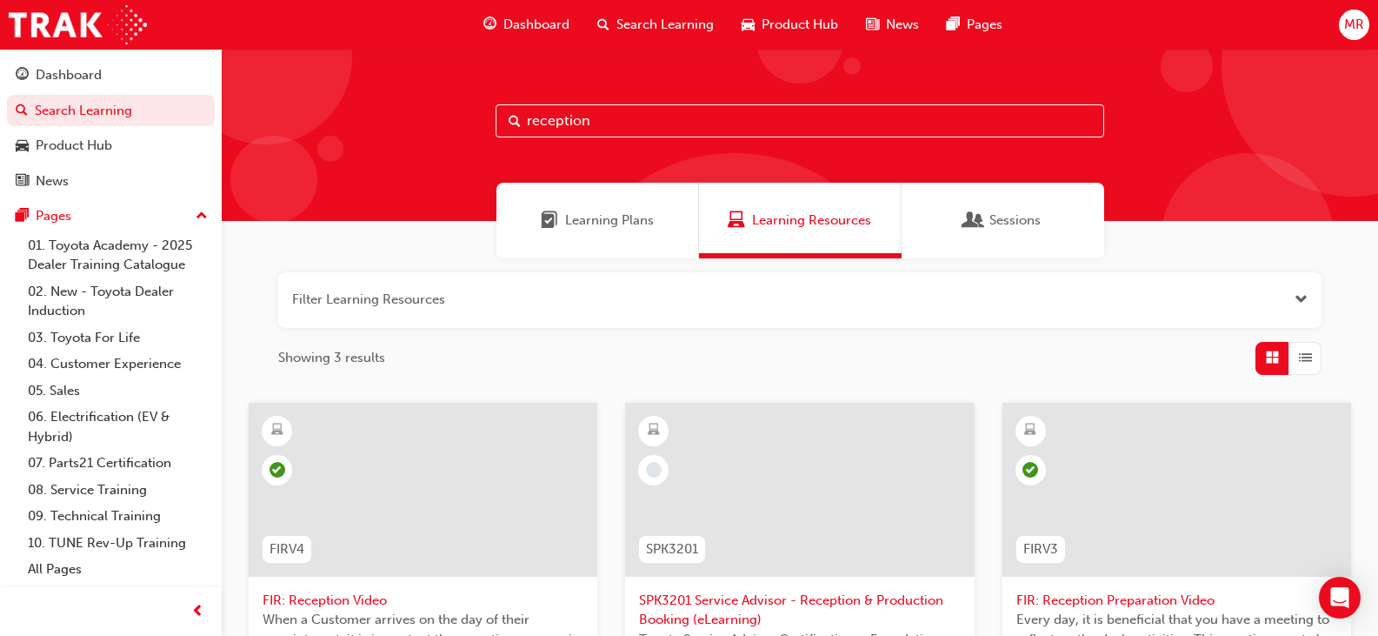
click at [990, 211] on span "Sessions" at bounding box center [1015, 220] width 51 height 20
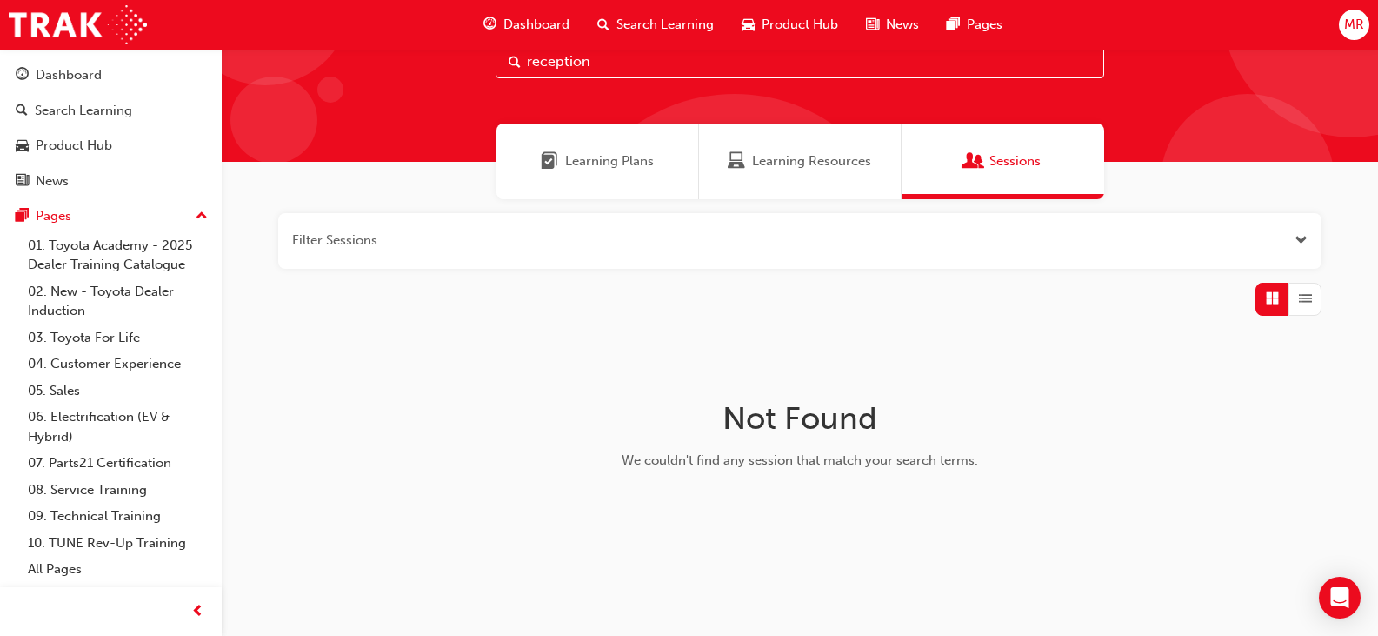
scroll to position [77, 0]
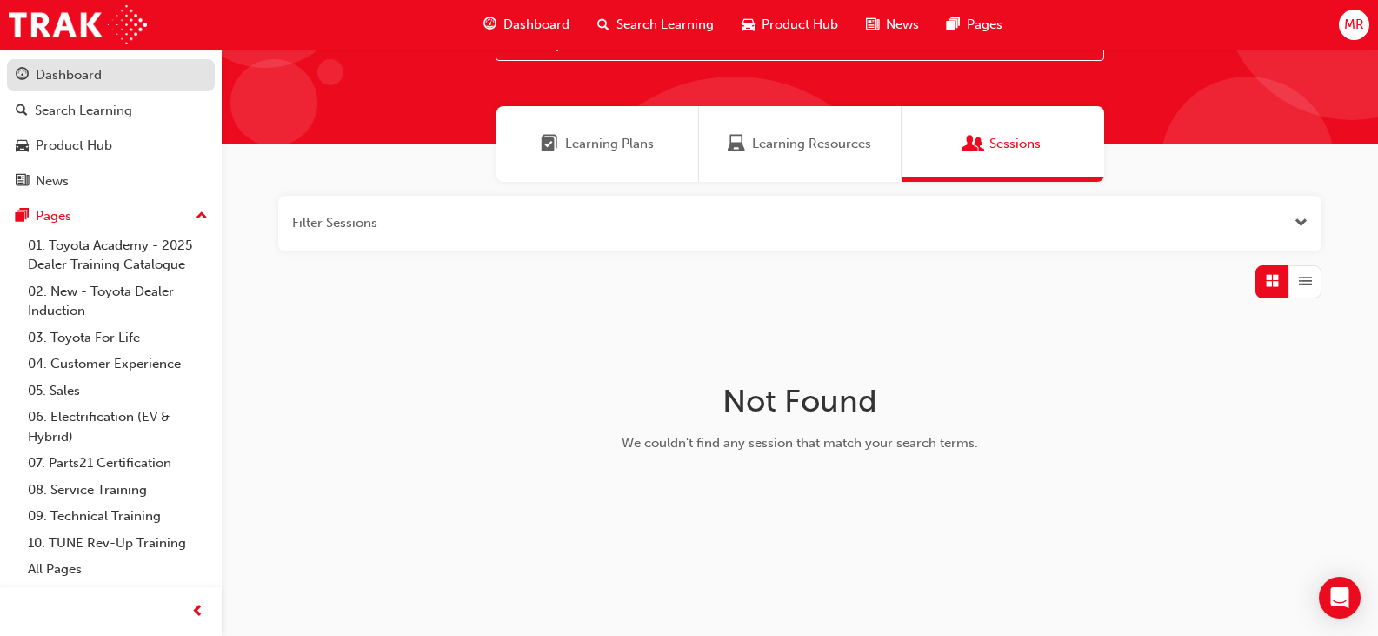
click at [79, 74] on div "Dashboard" at bounding box center [69, 75] width 66 height 20
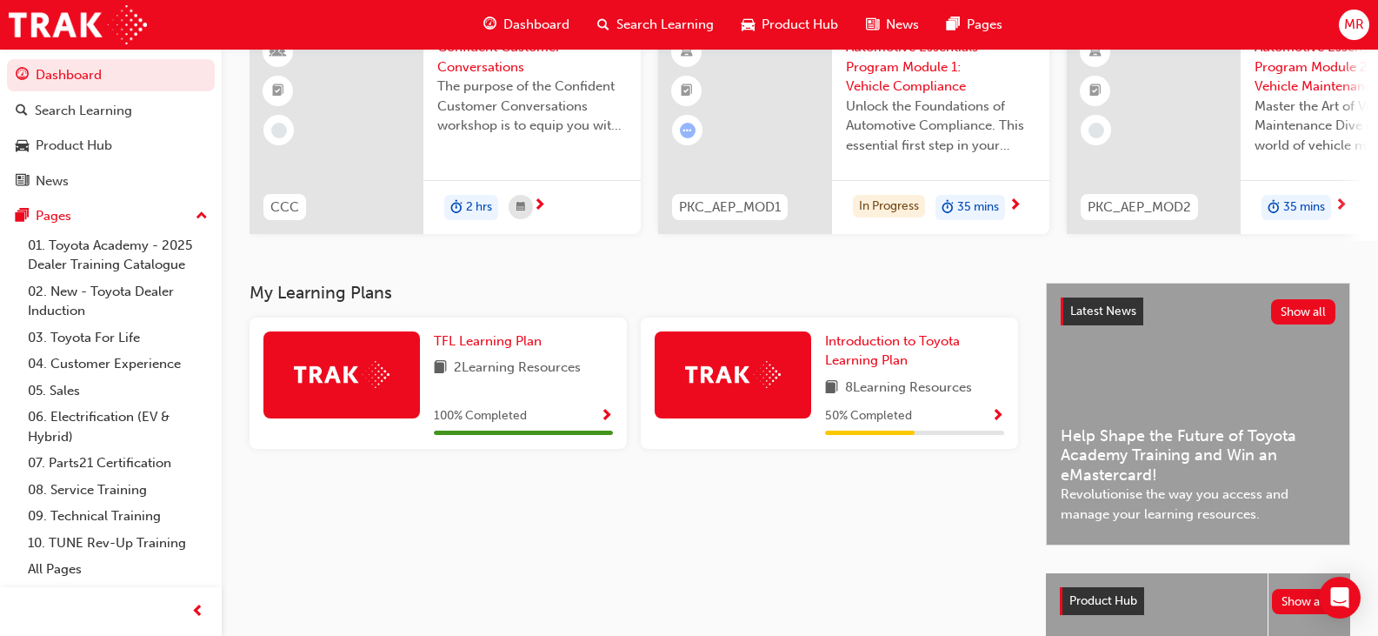
scroll to position [56, 0]
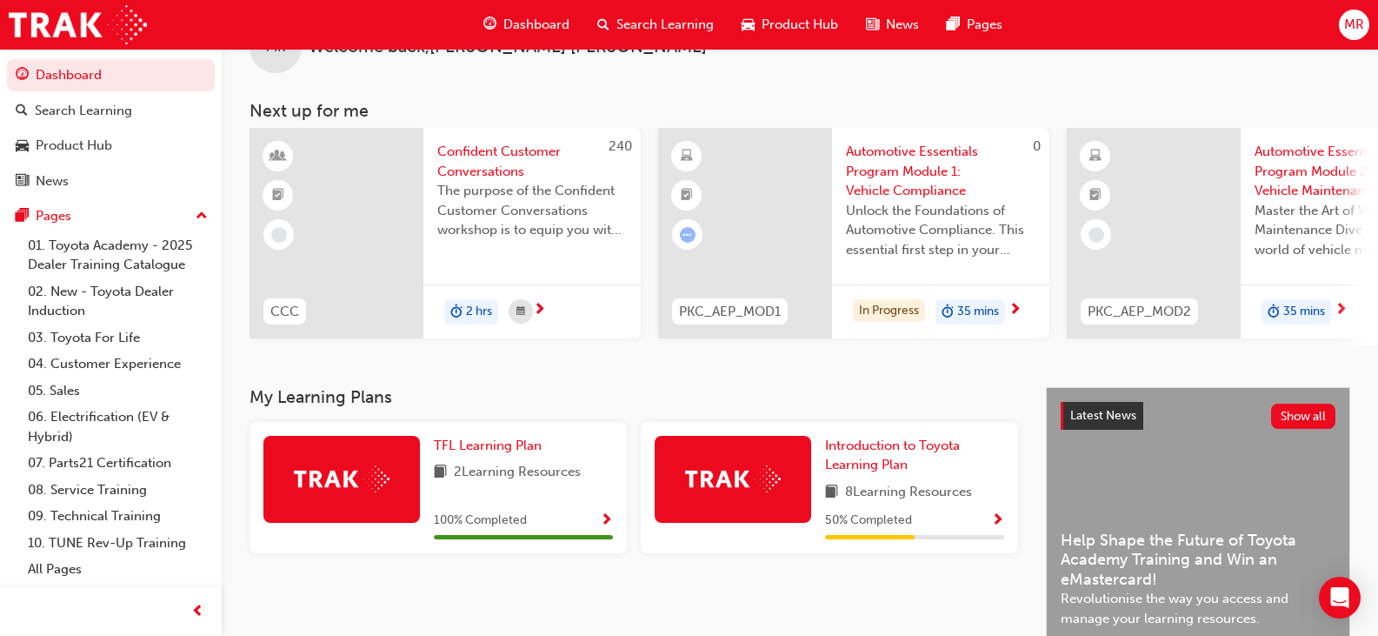
click at [923, 159] on span "Automotive Essentials Program Module 1: Vehicle Compliance" at bounding box center [941, 171] width 190 height 59
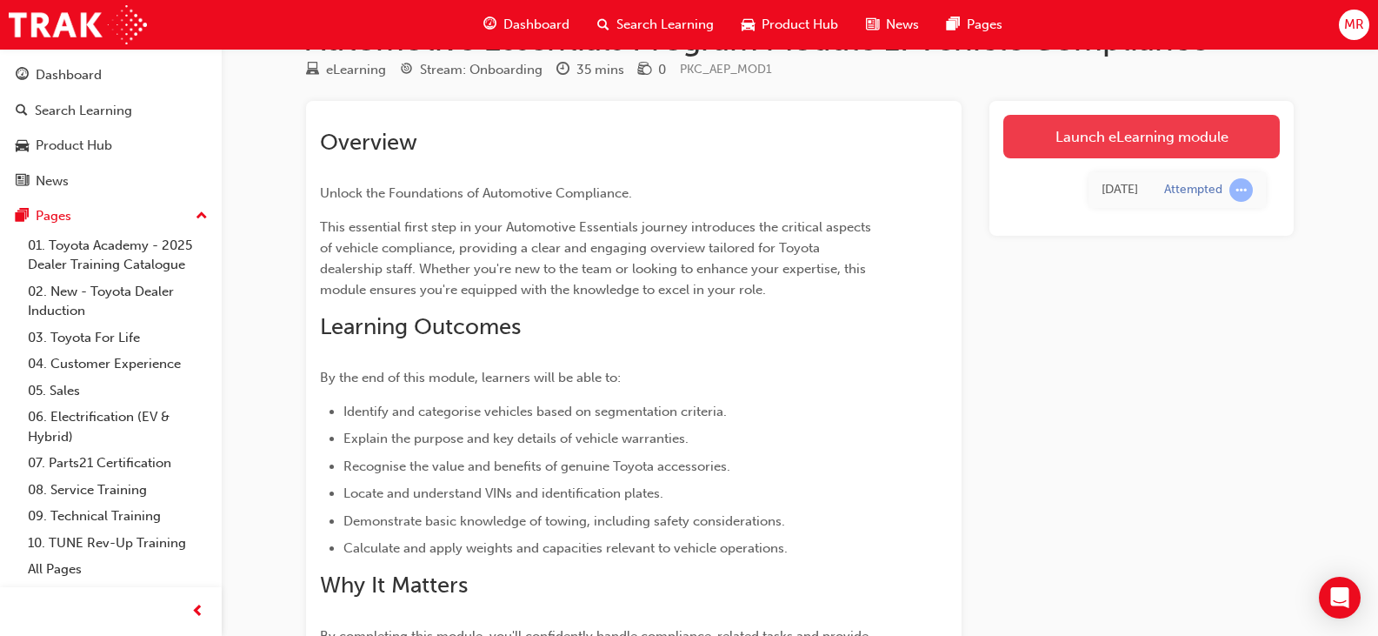
click at [1070, 136] on link "Launch eLearning module" at bounding box center [1142, 136] width 277 height 43
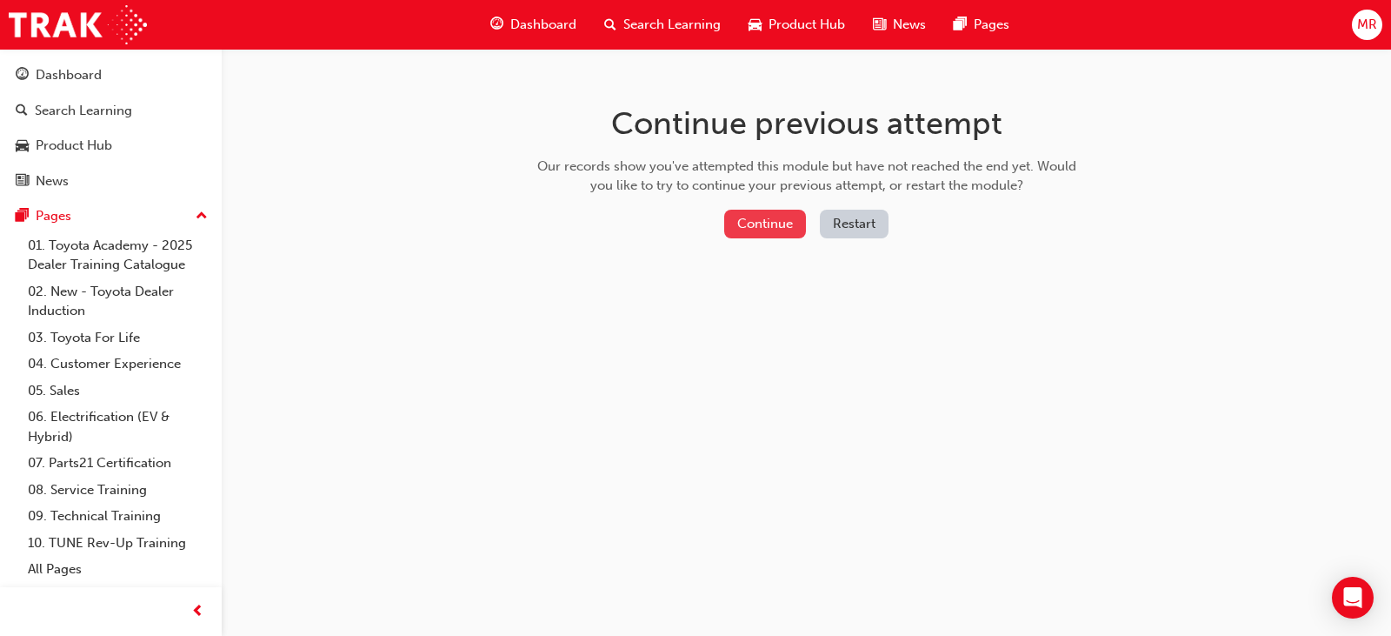
click at [771, 216] on button "Continue" at bounding box center [765, 224] width 82 height 29
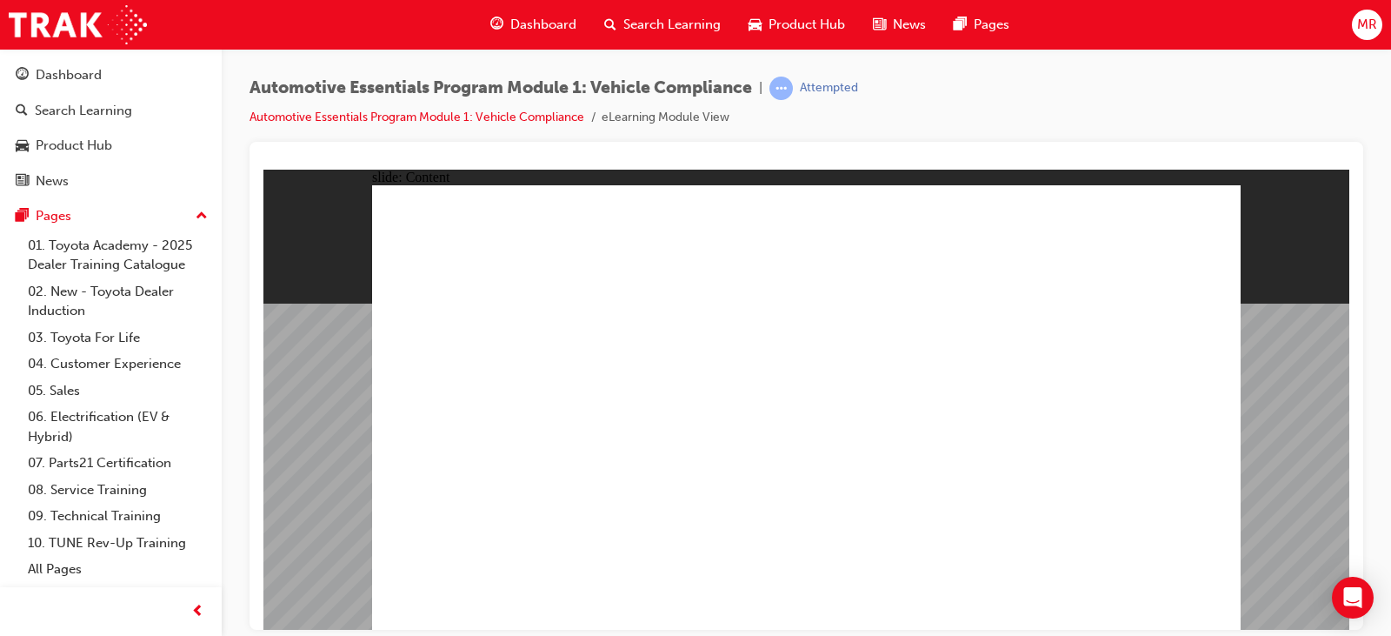
radio input "true"
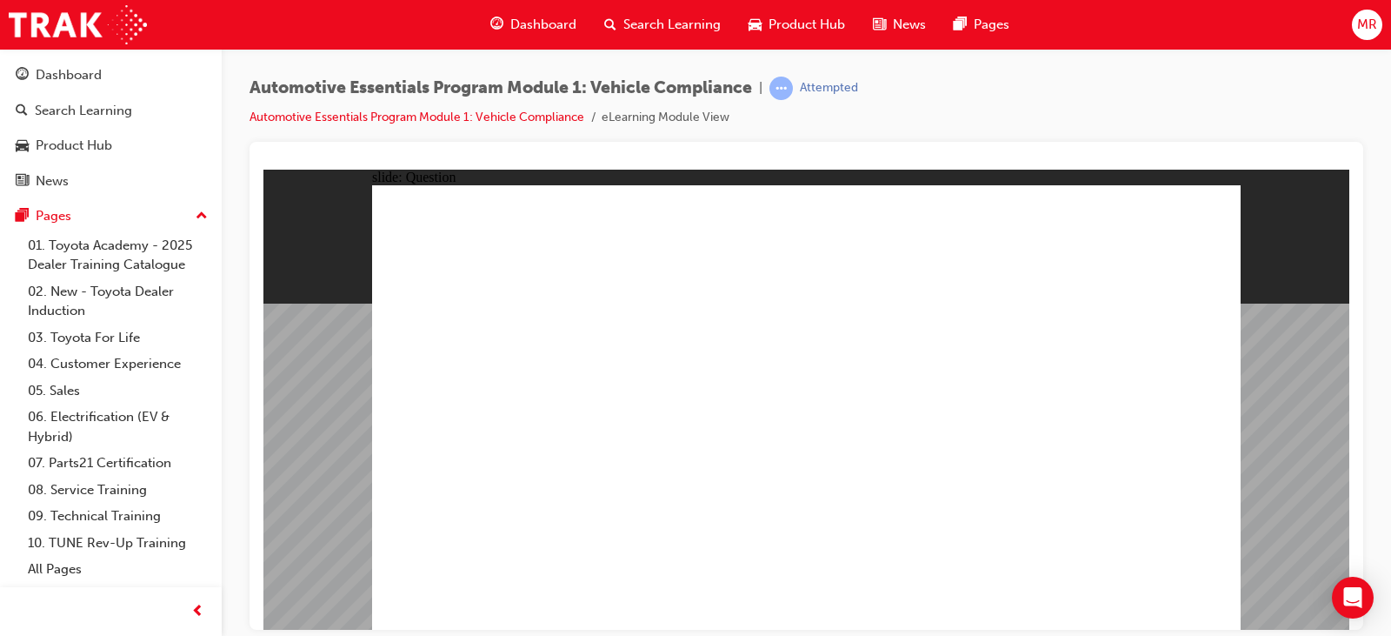
radio input "true"
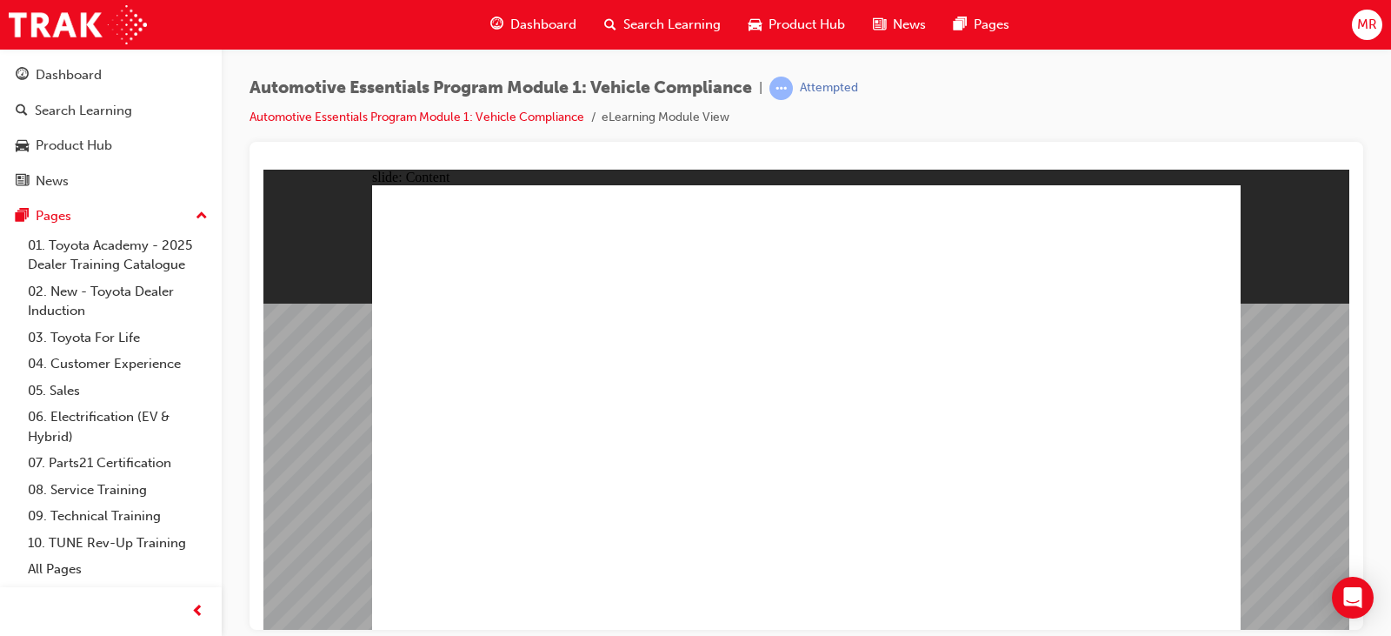
drag, startPoint x: 1162, startPoint y: 400, endPoint x: 1172, endPoint y: 394, distance: 12.1
drag, startPoint x: 516, startPoint y: 524, endPoint x: 531, endPoint y: 524, distance: 15.7
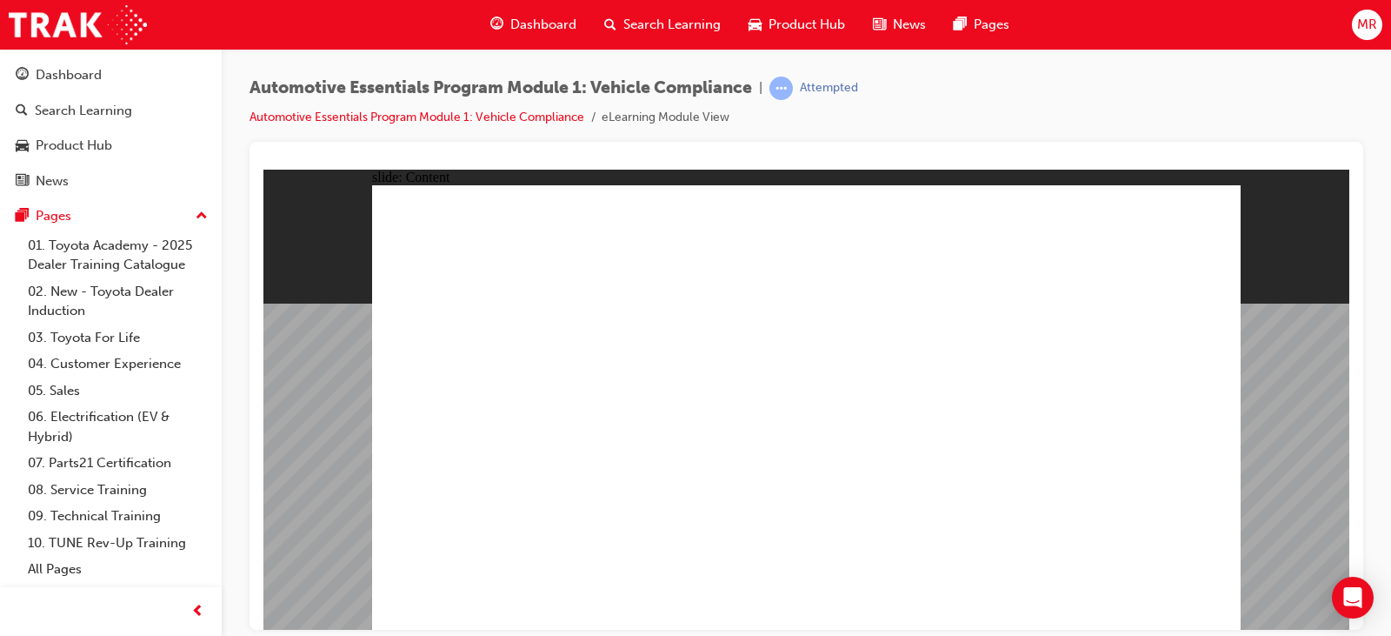
drag, startPoint x: 1178, startPoint y: 584, endPoint x: 1173, endPoint y: 595, distance: 11.7
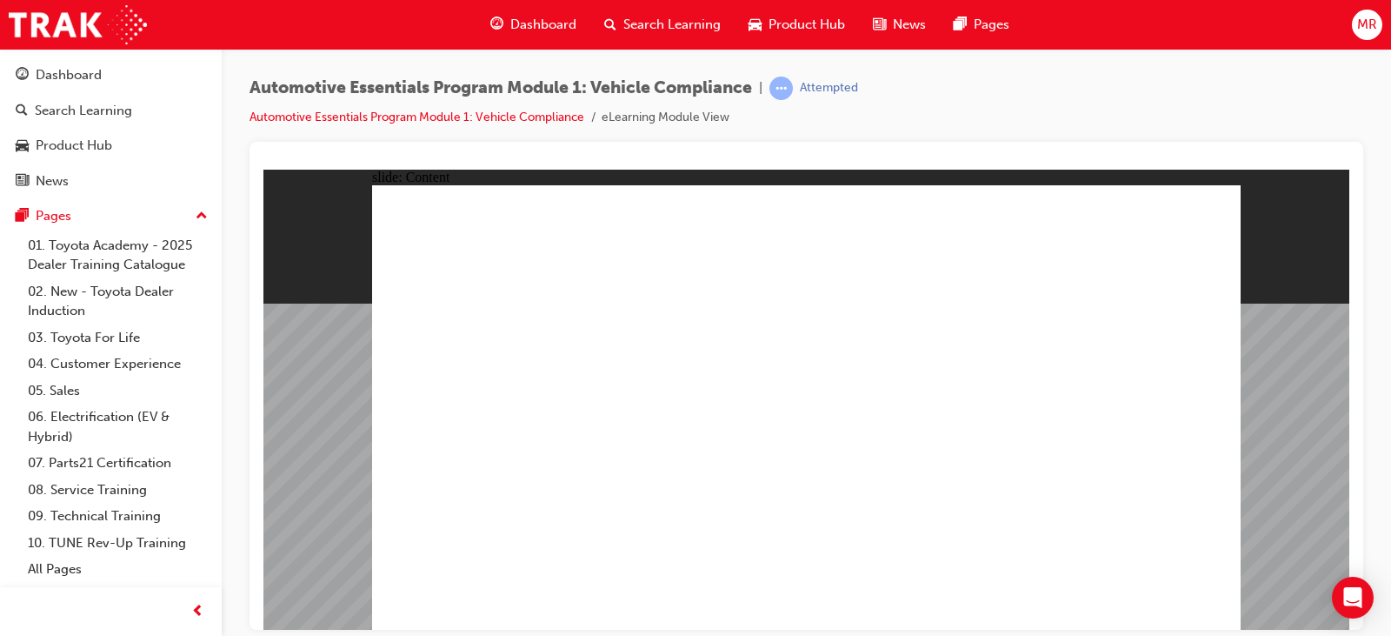
drag, startPoint x: 619, startPoint y: 540, endPoint x: 647, endPoint y: 539, distance: 27.8
